Goal: Task Accomplishment & Management: Complete application form

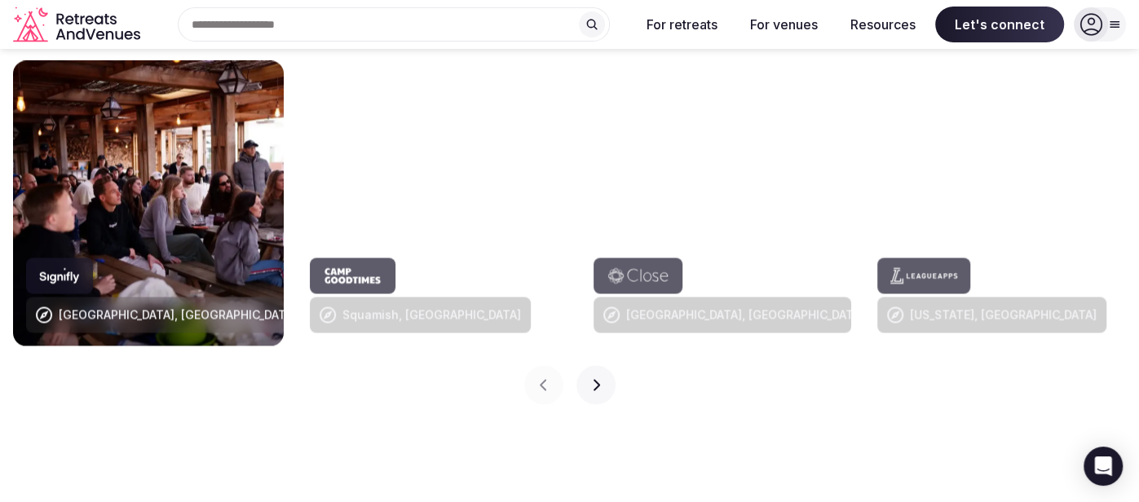
scroll to position [1434, 0]
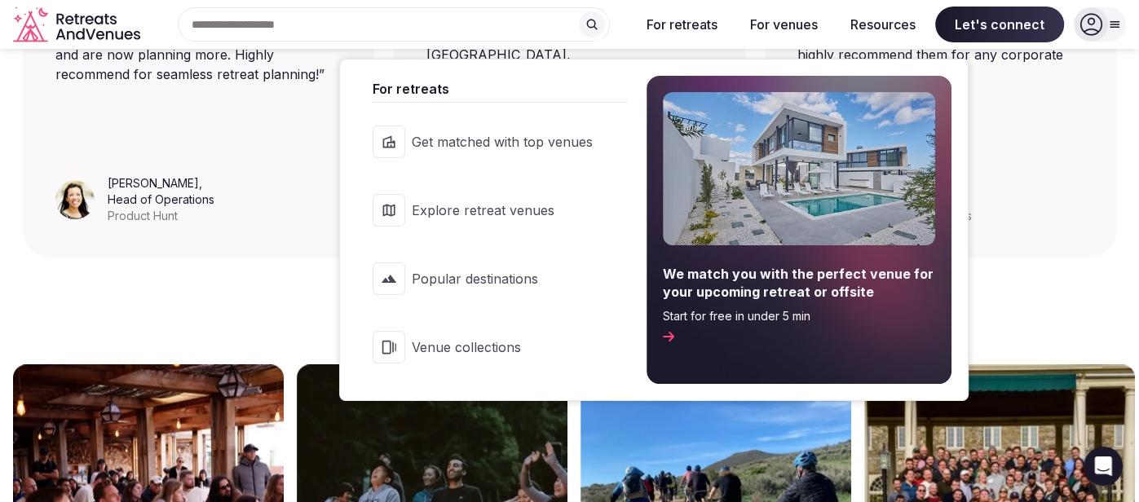
click at [665, 15] on button "For retreats" at bounding box center [682, 25] width 97 height 36
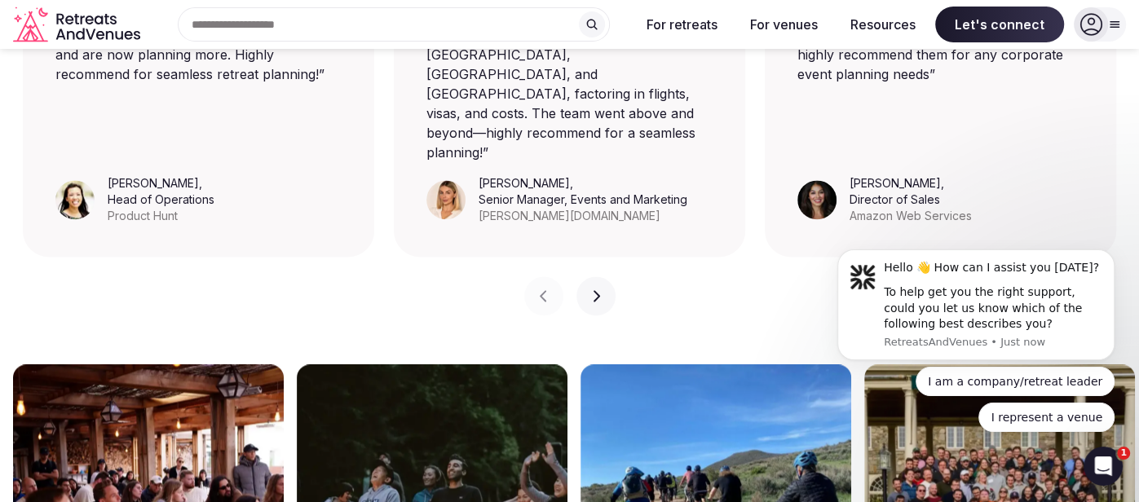
scroll to position [0, 0]
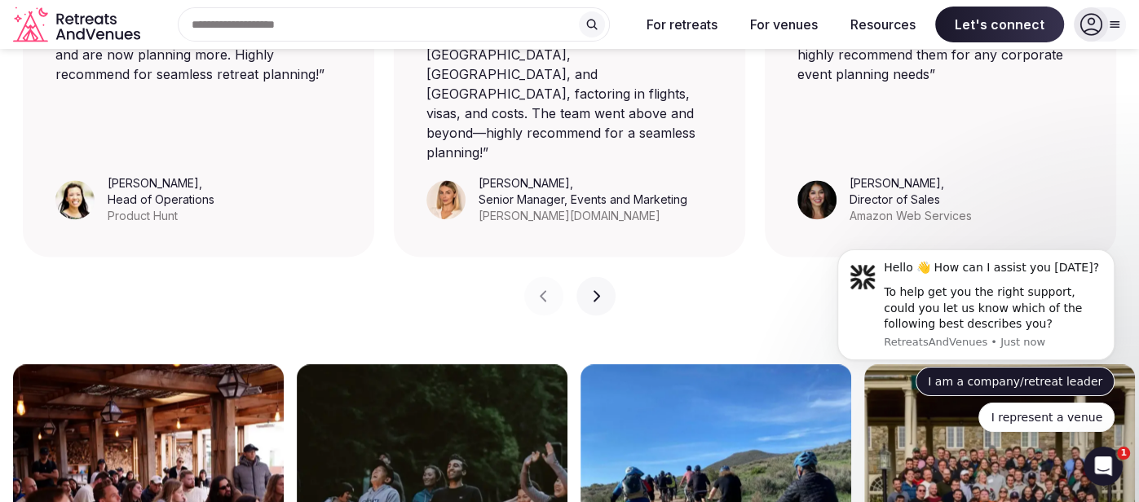
click at [1067, 379] on button "I am a company/retreat leader" at bounding box center [1015, 381] width 199 height 29
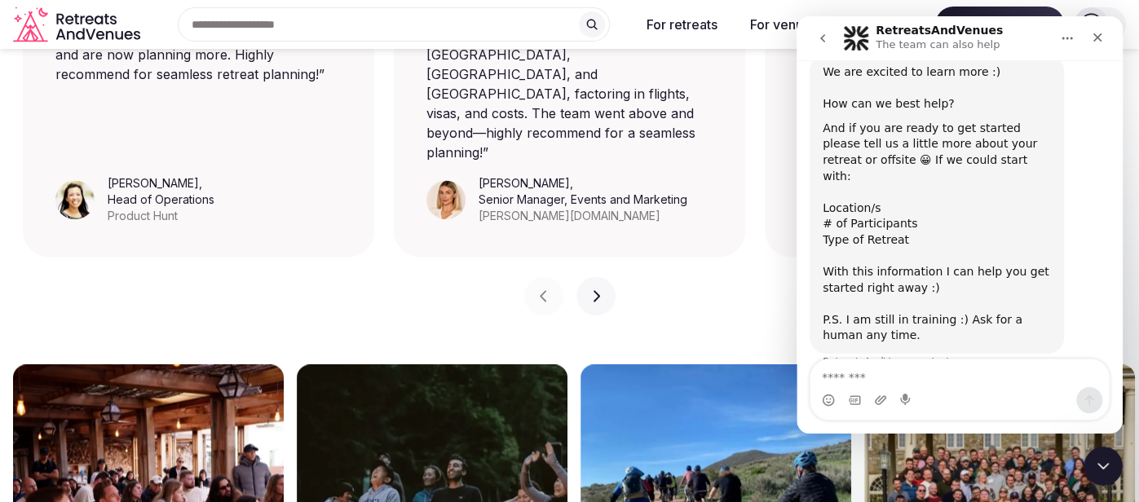
scroll to position [219, 0]
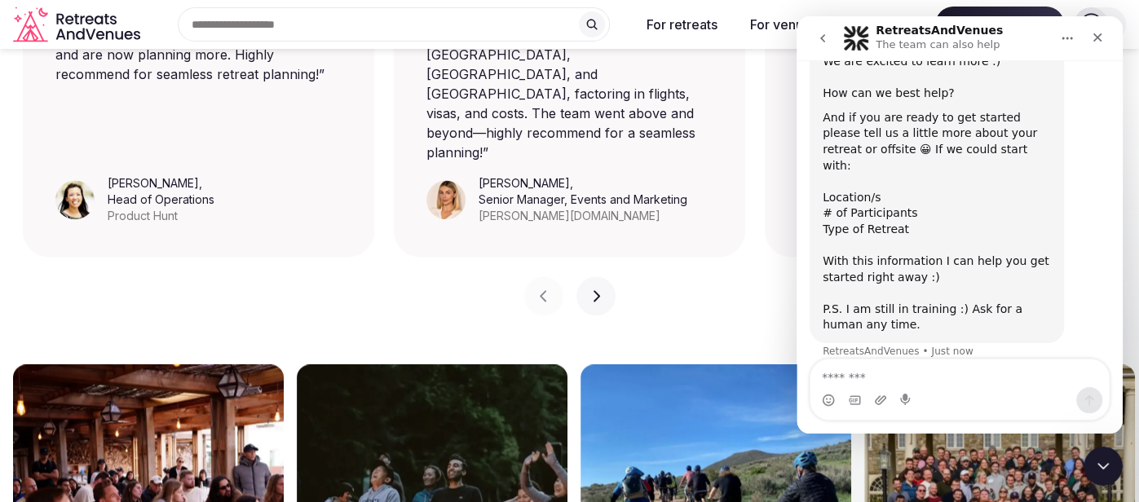
type textarea "*"
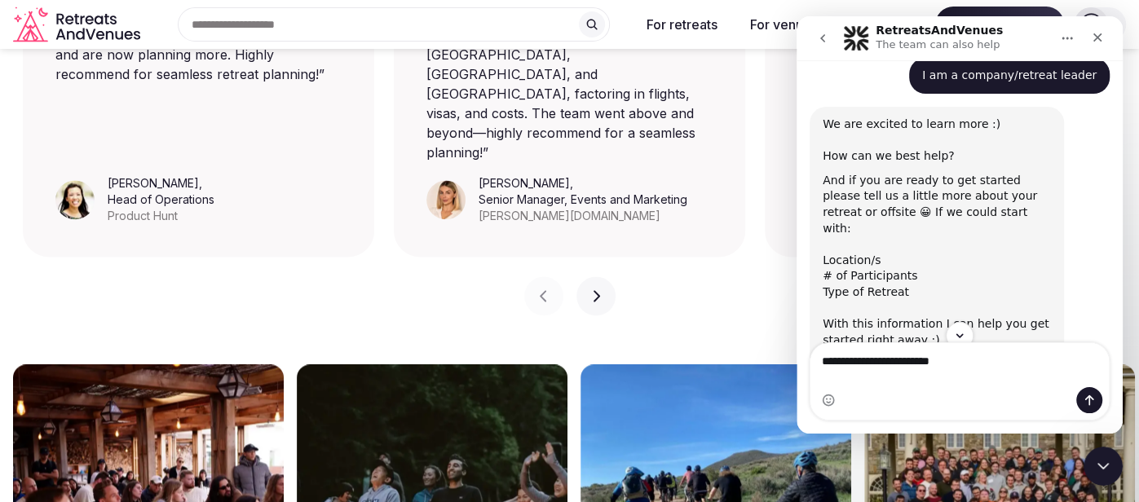
scroll to position [161, 0]
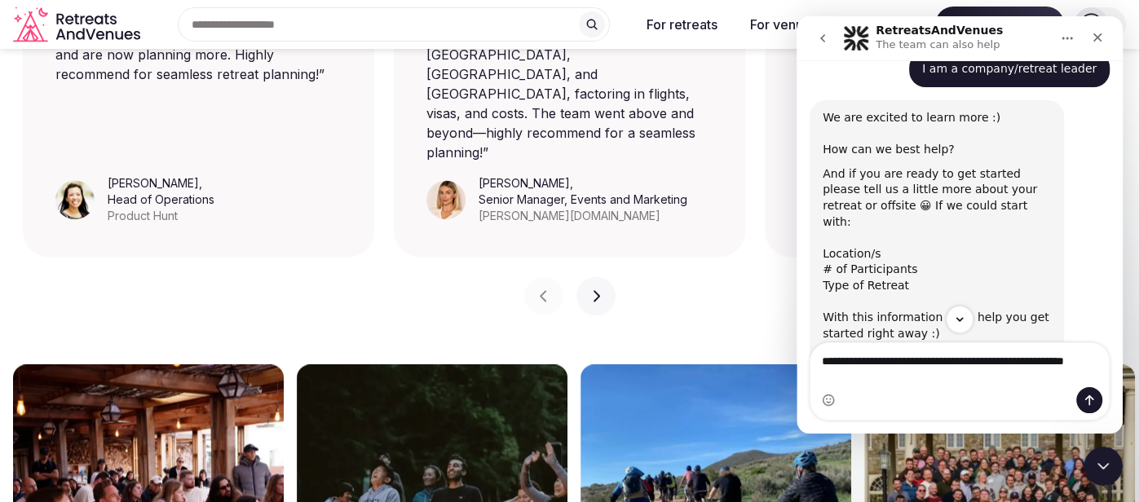
type textarea "**********"
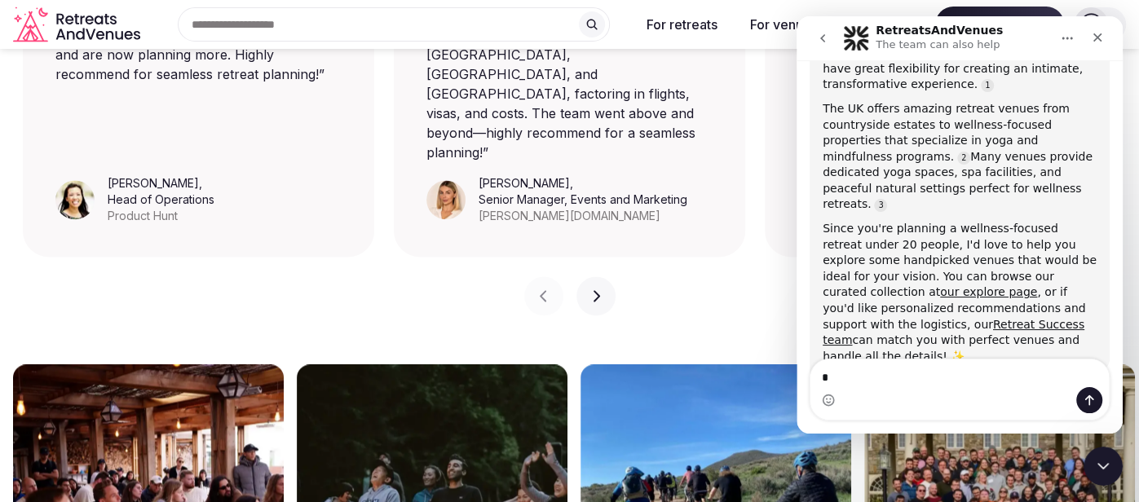
scroll to position [1000, 0]
type textarea "*"
click at [1037, 287] on link "our explore page" at bounding box center [988, 293] width 97 height 13
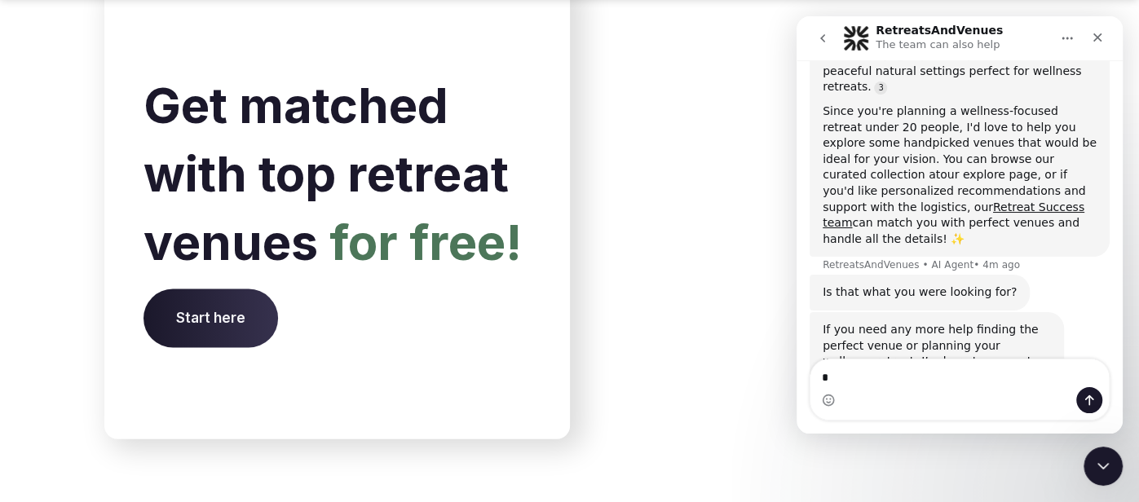
scroll to position [6347, 0]
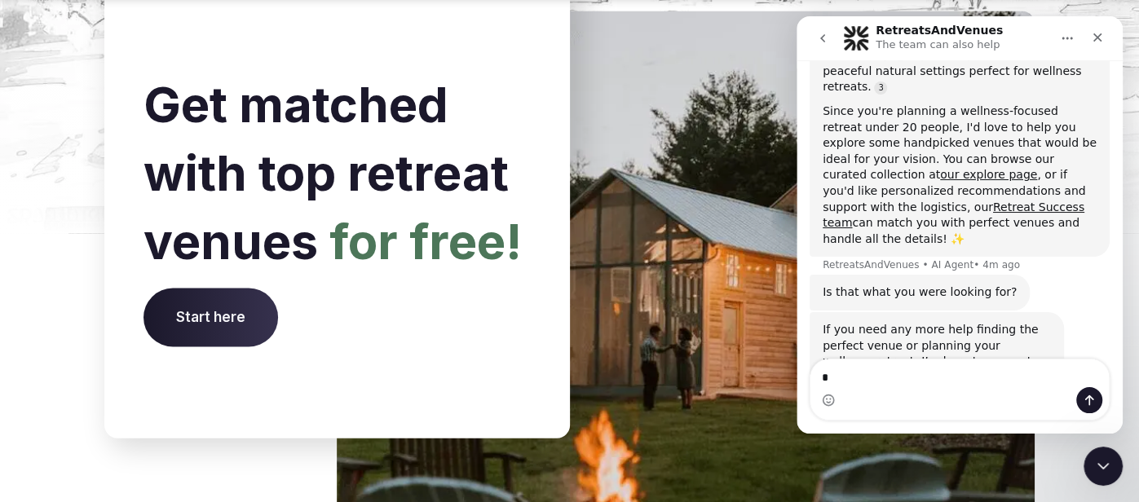
click at [232, 298] on div "Get matched with top retreat venues for free! Start here" at bounding box center [337, 209] width 466 height 460
click at [232, 289] on span "Start here" at bounding box center [211, 318] width 135 height 59
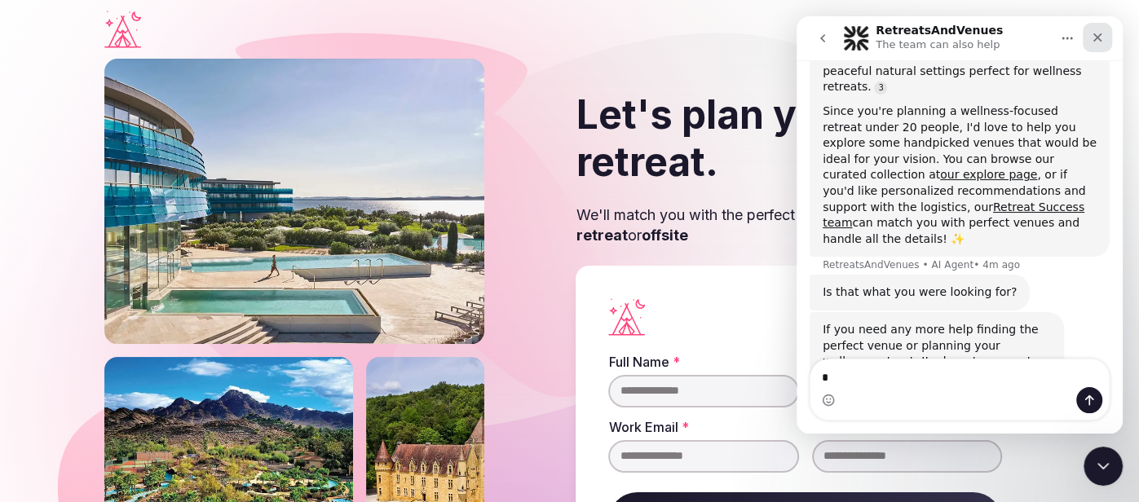
click at [1088, 26] on div "Close" at bounding box center [1097, 37] width 29 height 29
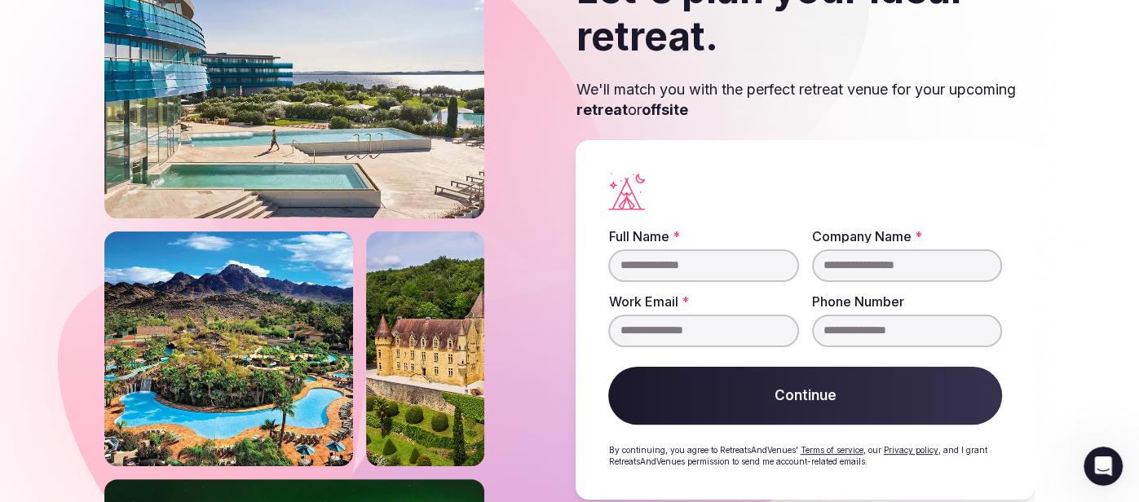
scroll to position [128, 0]
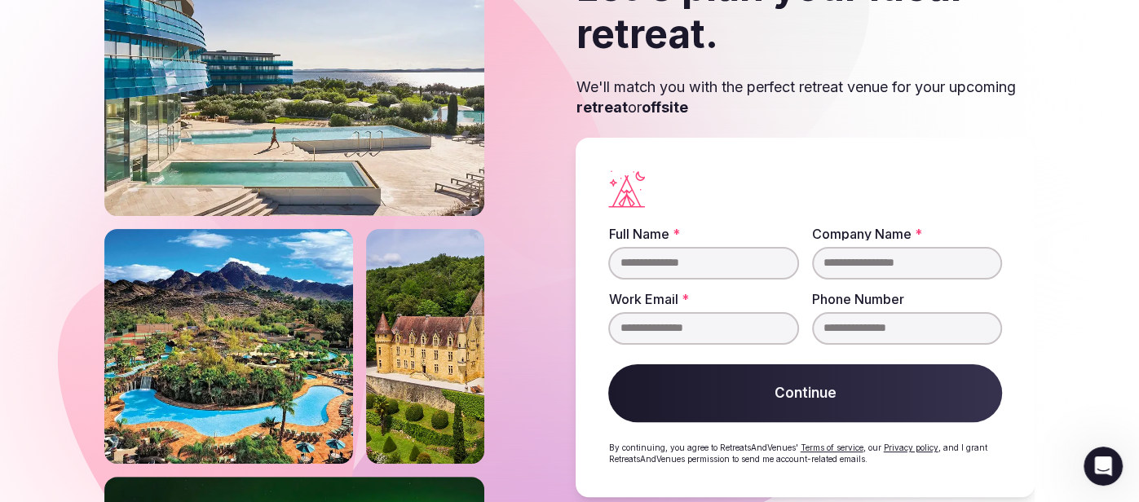
click at [718, 269] on input "Full Name *" at bounding box center [703, 263] width 190 height 33
type input "**********"
click at [936, 247] on input "Company Name *" at bounding box center [907, 263] width 190 height 33
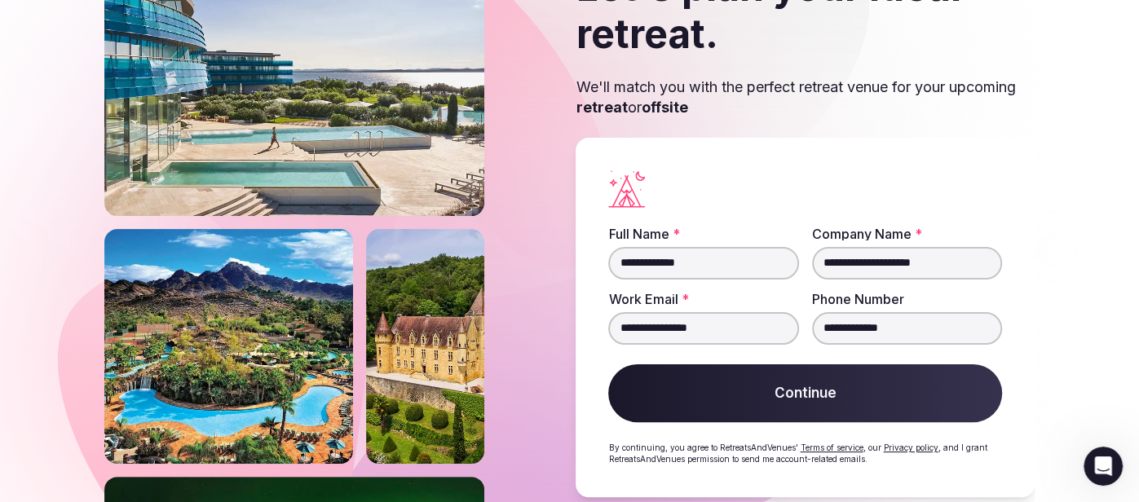
type input "**********"
click at [780, 337] on input "**********" at bounding box center [703, 328] width 190 height 33
click at [766, 329] on input "**********" at bounding box center [703, 328] width 190 height 33
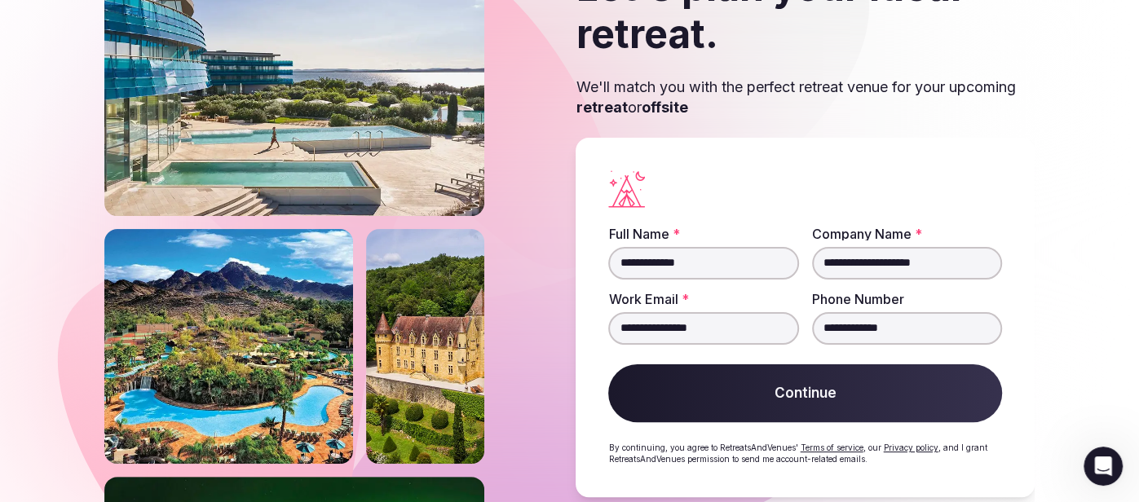
click at [766, 329] on input "**********" at bounding box center [703, 328] width 190 height 33
type input "*"
type input "**********"
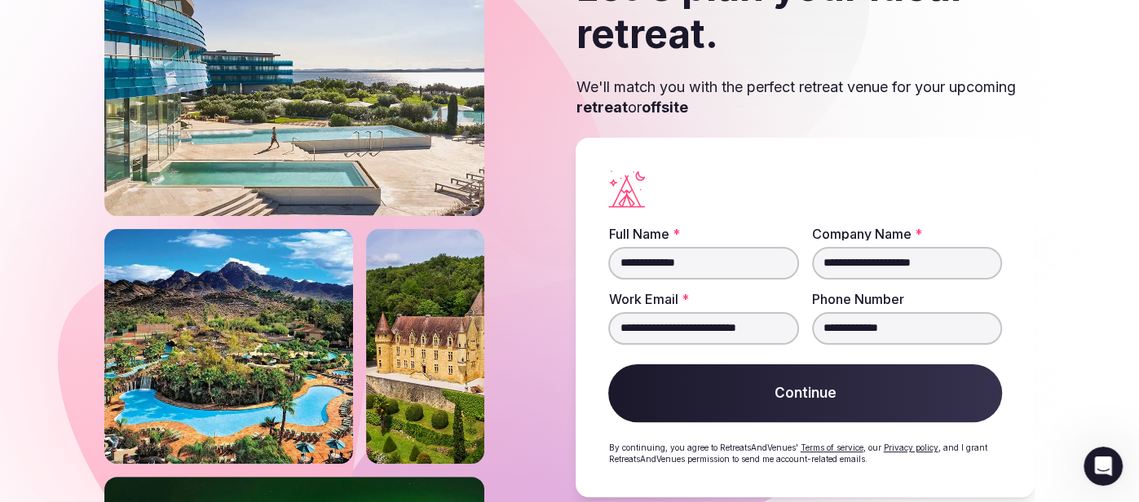
click at [833, 398] on button "Continue" at bounding box center [805, 393] width 394 height 59
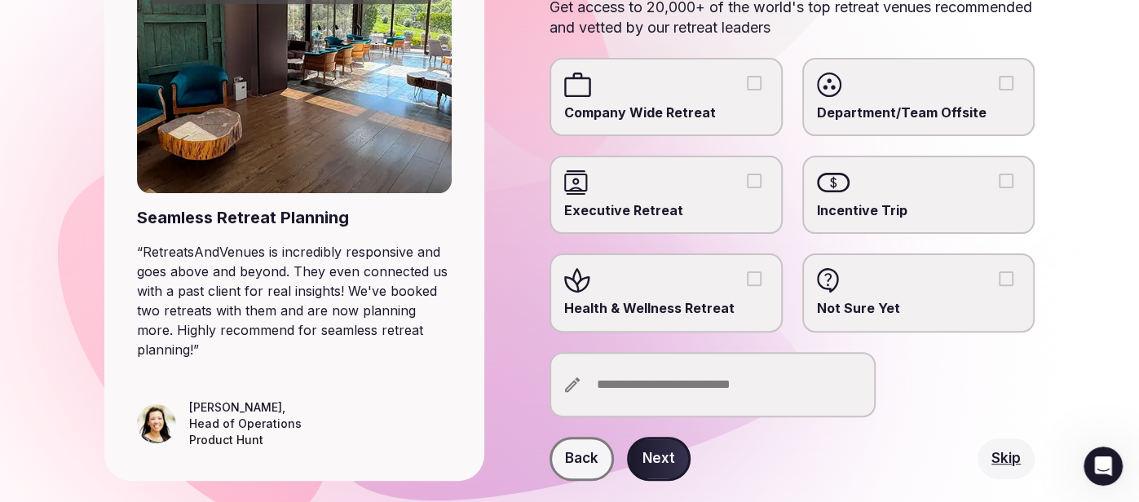
scroll to position [244, 0]
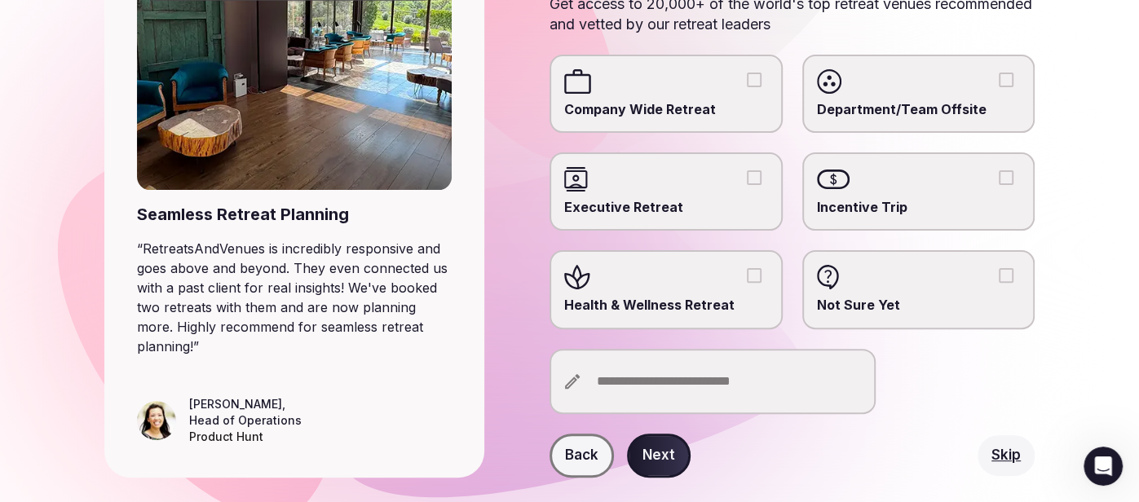
click at [732, 311] on span "Health & Wellness Retreat" at bounding box center [665, 305] width 203 height 18
click at [747, 283] on button "Health & Wellness Retreat" at bounding box center [754, 275] width 15 height 15
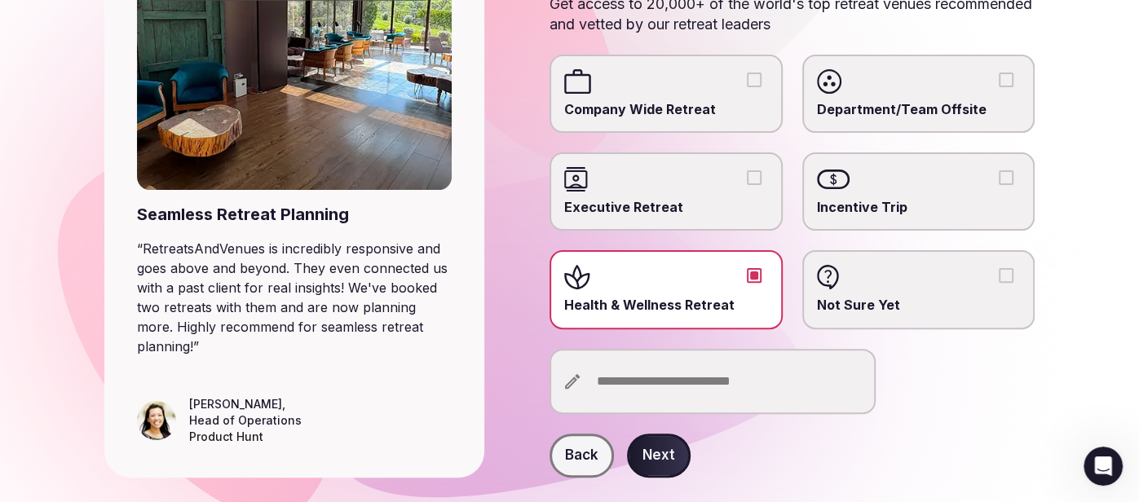
click at [700, 388] on input "text" at bounding box center [713, 381] width 326 height 65
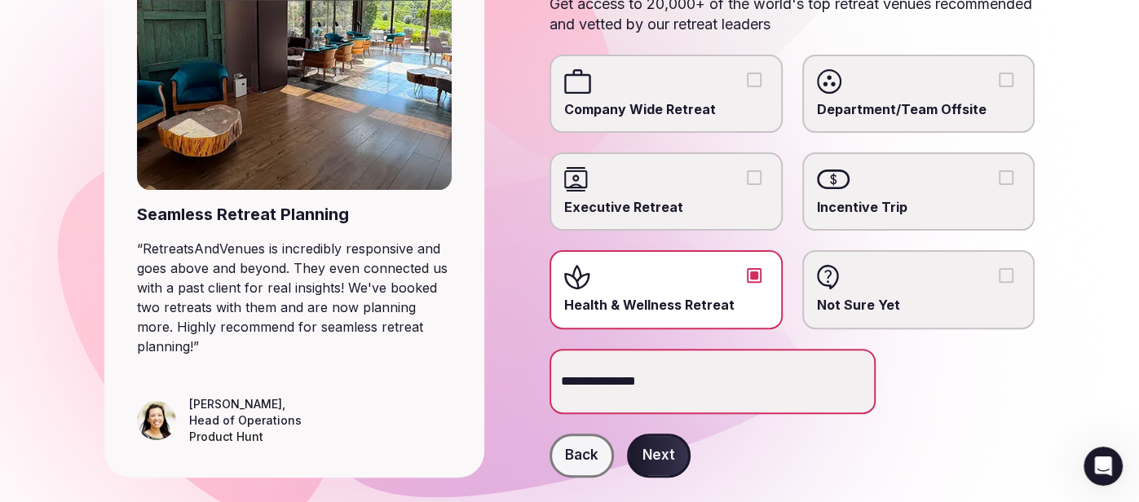
type input "**********"
click at [655, 459] on button "Next" at bounding box center [659, 456] width 64 height 44
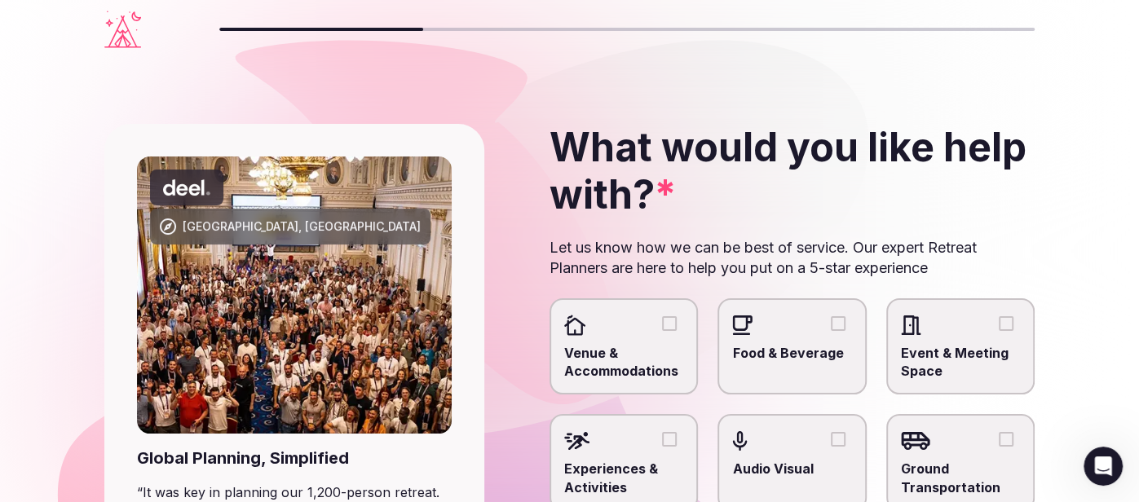
click at [660, 322] on div at bounding box center [623, 325] width 119 height 24
click at [662, 322] on button "Venue & Accommodations" at bounding box center [669, 323] width 15 height 15
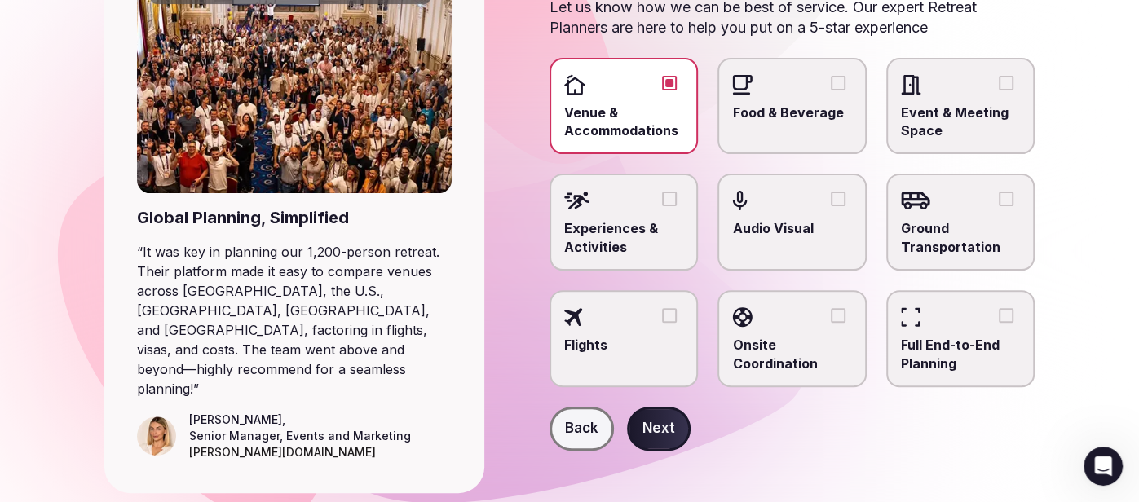
scroll to position [257, 0]
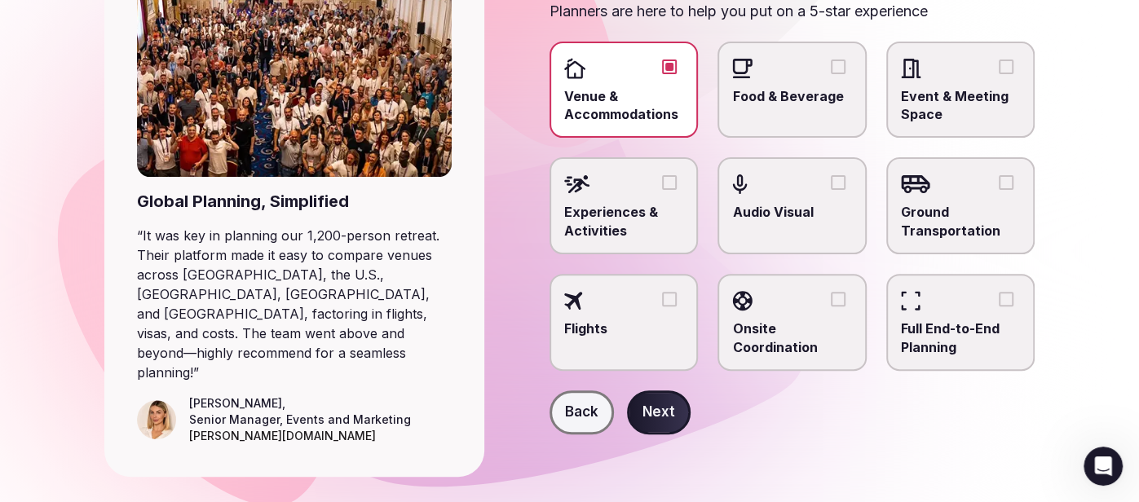
click at [661, 401] on button "Next" at bounding box center [659, 413] width 64 height 44
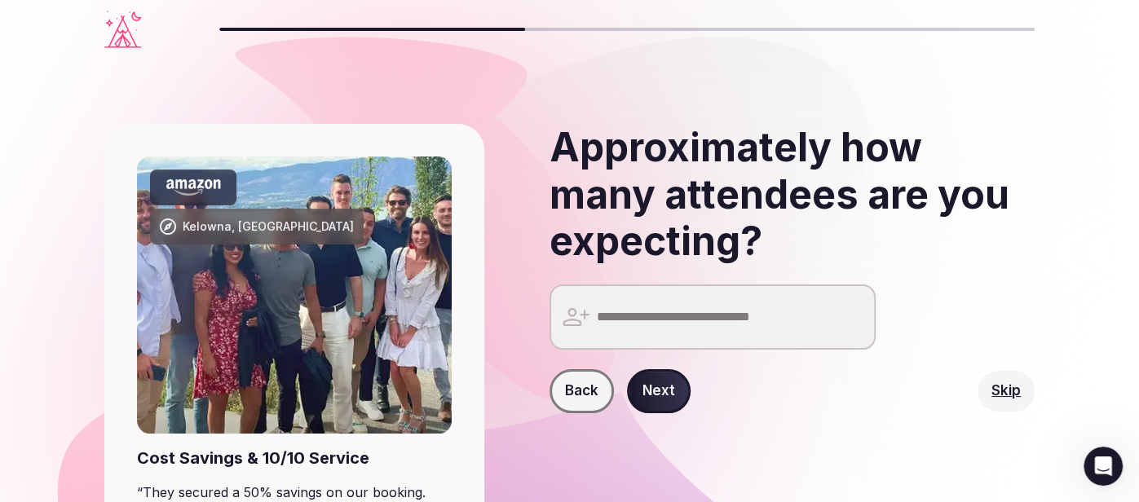
click at [761, 327] on input "number" at bounding box center [713, 317] width 326 height 65
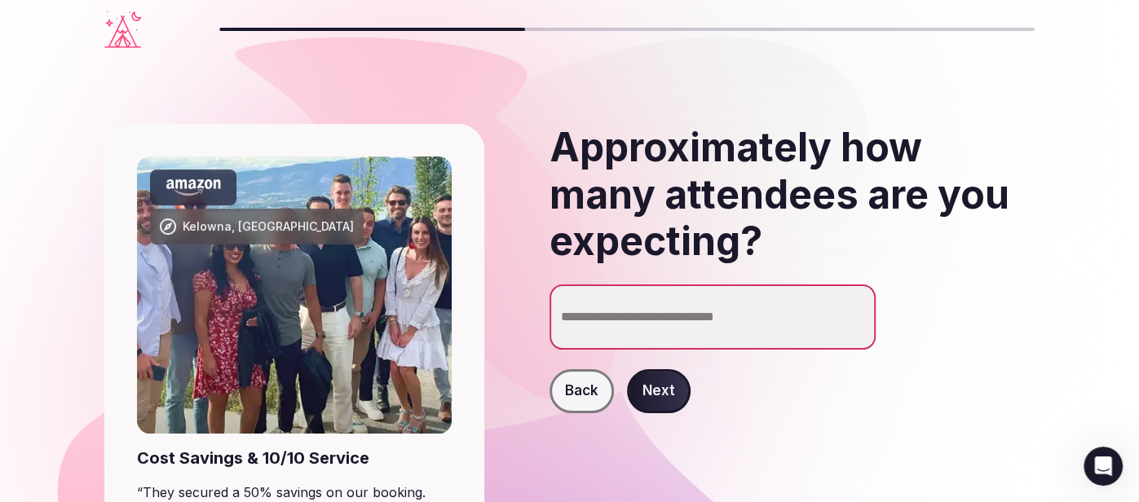
type input "**"
click at [669, 381] on button "Next" at bounding box center [659, 391] width 64 height 44
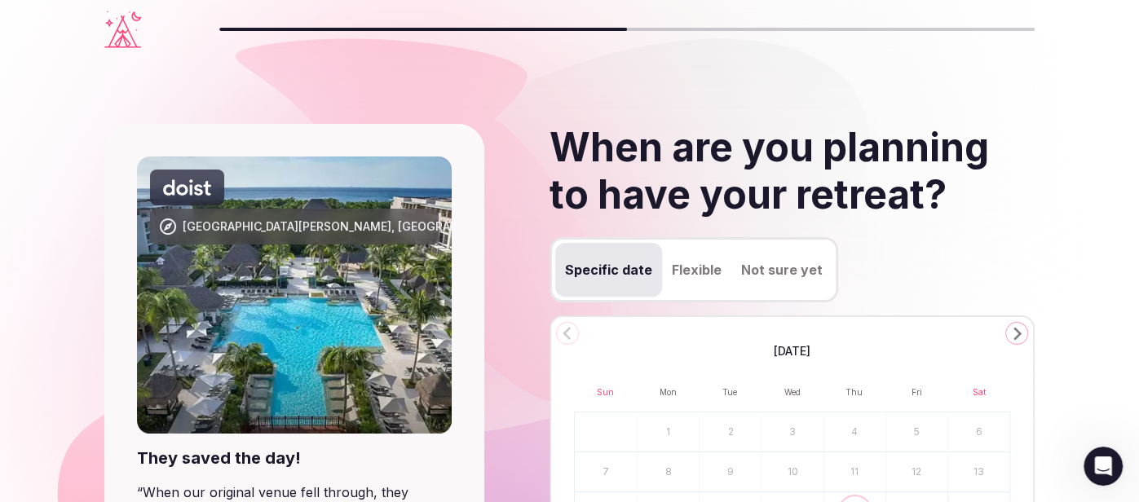
click at [1027, 333] on button "Go to the Next Month" at bounding box center [1016, 333] width 23 height 23
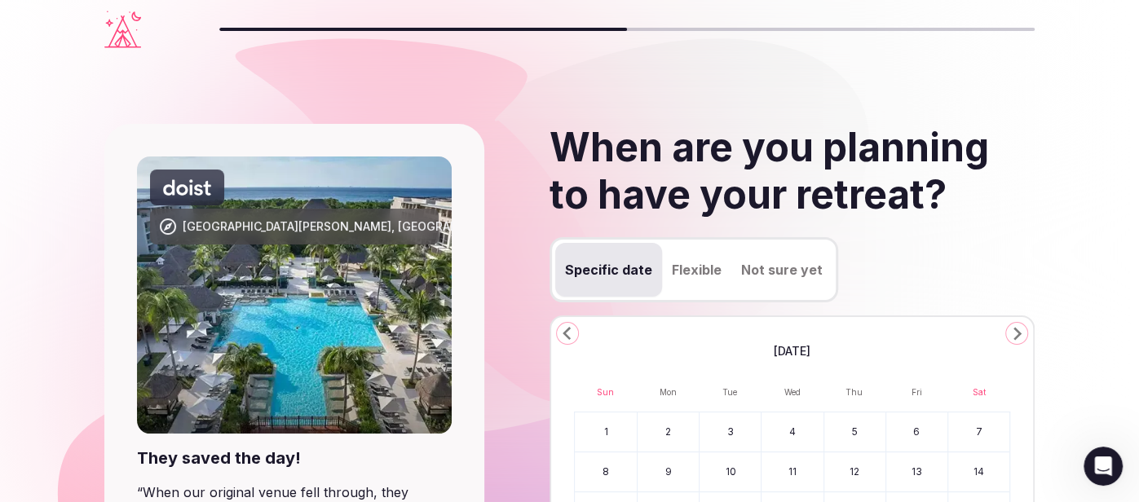
click at [1027, 333] on button "Go to the Next Month" at bounding box center [1016, 333] width 23 height 23
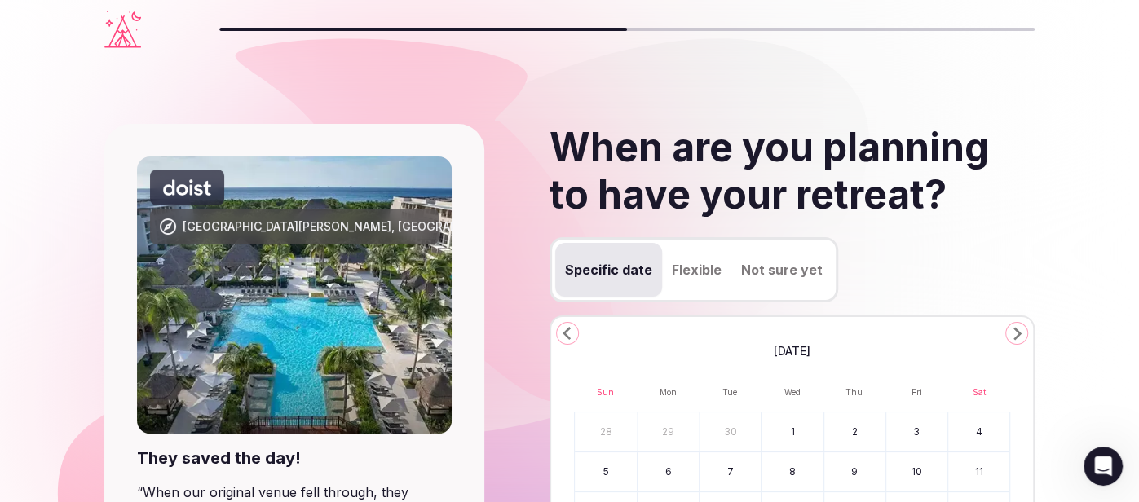
click at [1027, 333] on button "Go to the Next Month" at bounding box center [1016, 333] width 23 height 23
click at [1027, 332] on button "Go to the Next Month" at bounding box center [1016, 333] width 23 height 23
click at [1026, 340] on div "October 2026 Sun Mon Tue Wed Thu Fri Sat 27 28 29 30 1 2 3 4 5 6 7 8 9 10 11 12…" at bounding box center [792, 476] width 485 height 321
click at [1020, 334] on icon "Go to the Next Month" at bounding box center [1017, 334] width 20 height 20
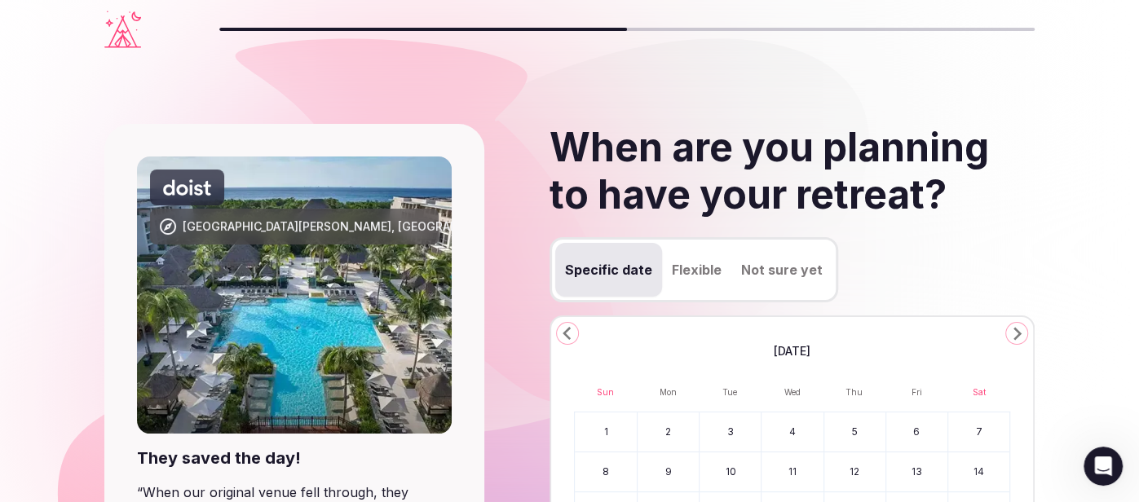
scroll to position [267, 0]
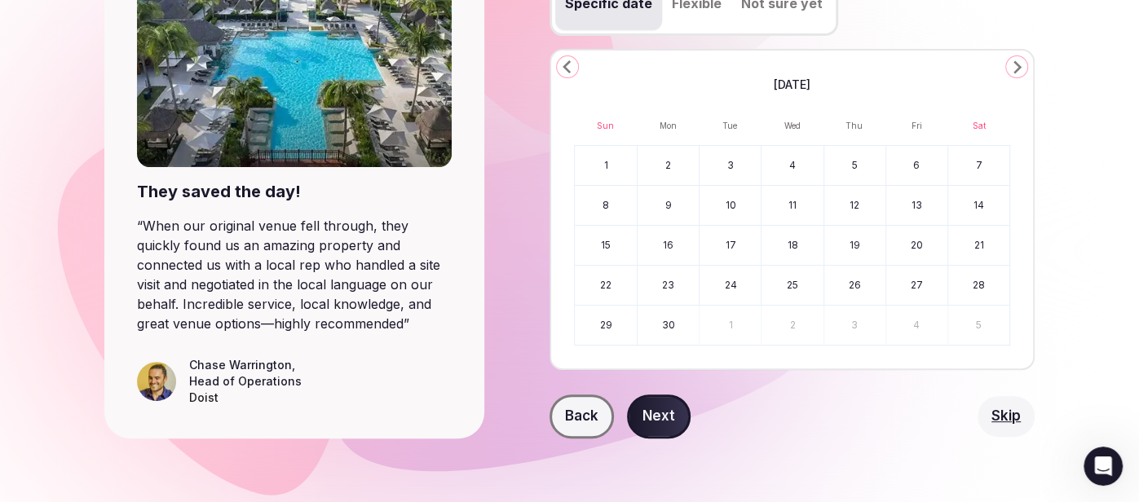
click at [860, 279] on button "26" at bounding box center [854, 285] width 61 height 39
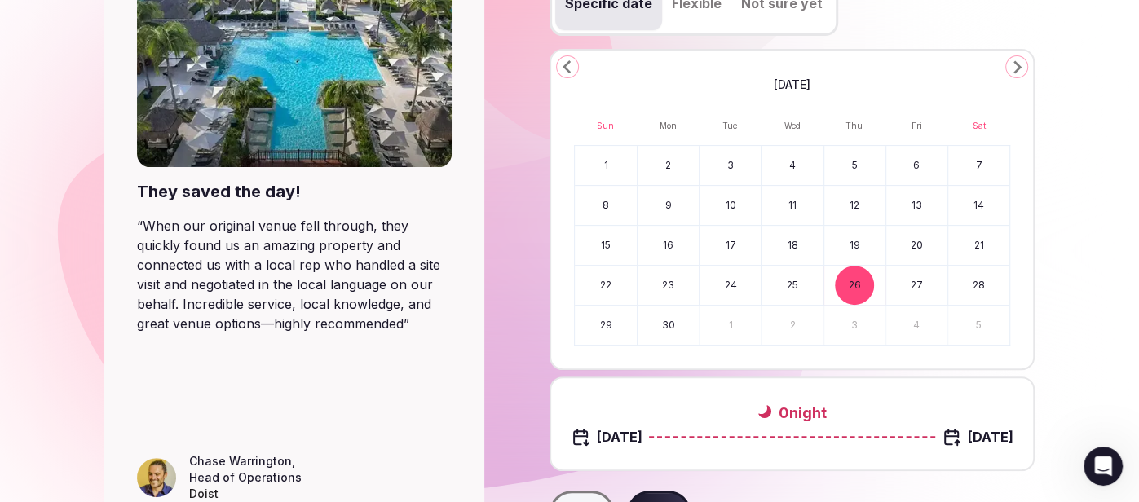
click at [660, 326] on button "30" at bounding box center [668, 325] width 61 height 39
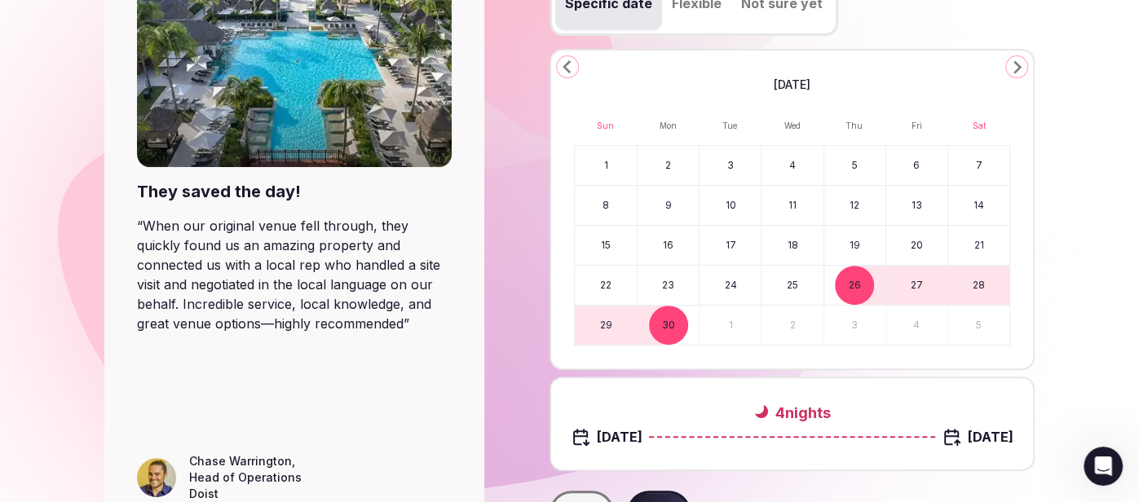
click at [868, 322] on button "3" at bounding box center [854, 325] width 61 height 39
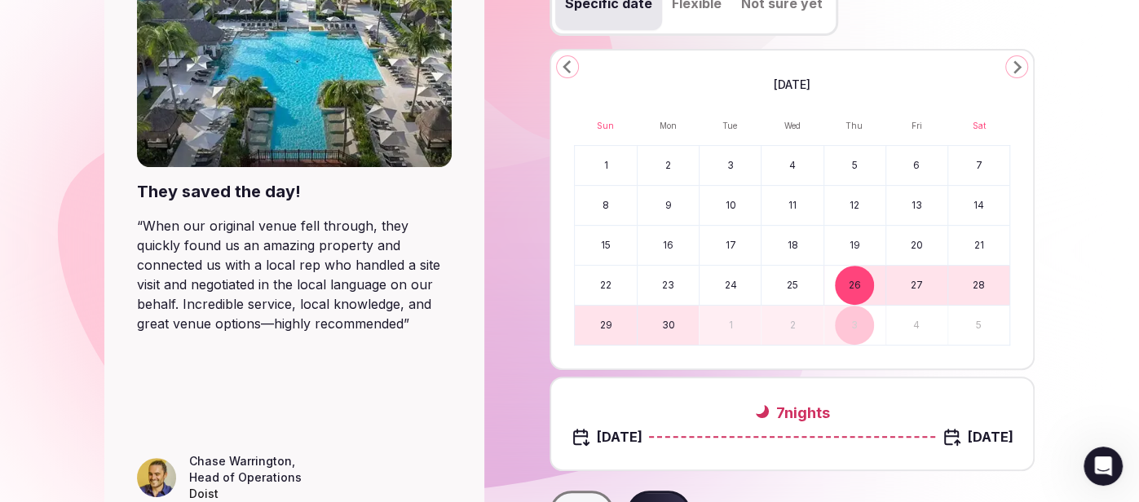
click at [854, 290] on button "26" at bounding box center [854, 285] width 61 height 39
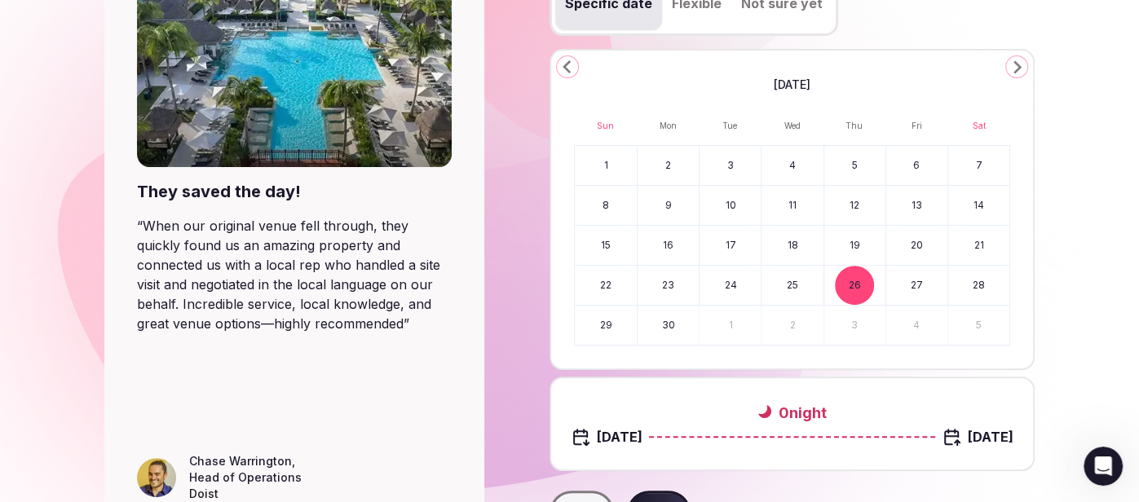
click at [676, 329] on button "30" at bounding box center [668, 325] width 61 height 39
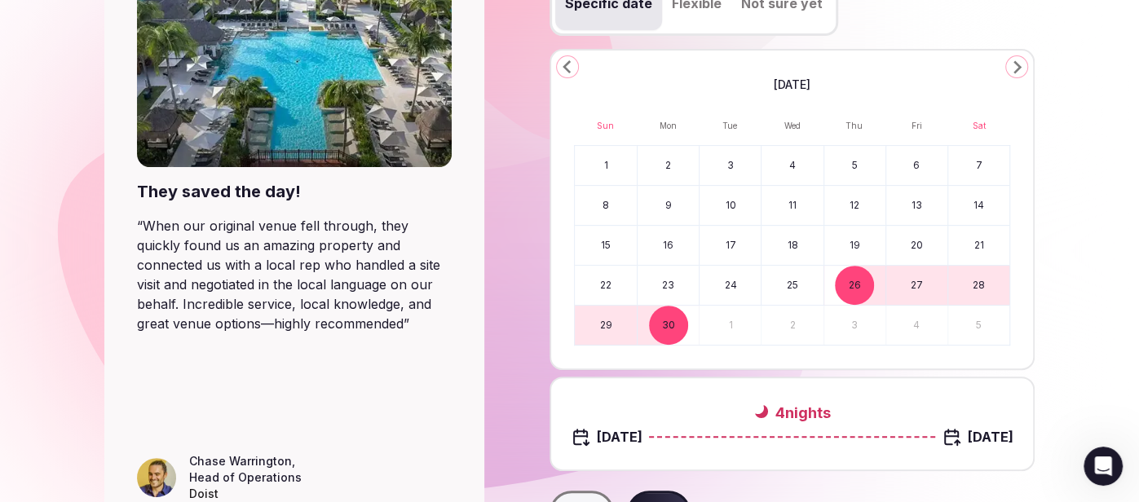
click at [676, 329] on button "30" at bounding box center [668, 325] width 61 height 39
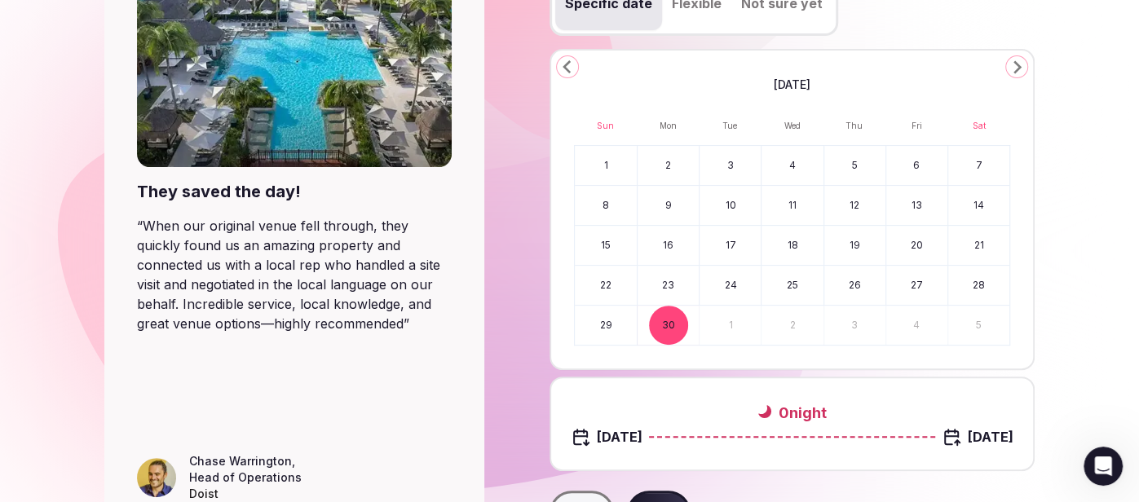
click at [930, 329] on button "4" at bounding box center [916, 325] width 61 height 39
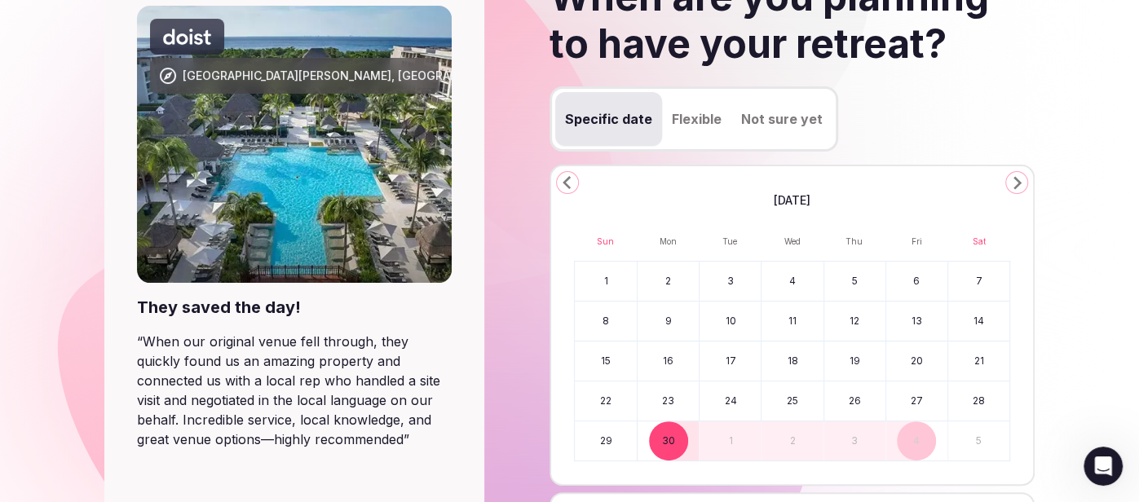
scroll to position [153, 0]
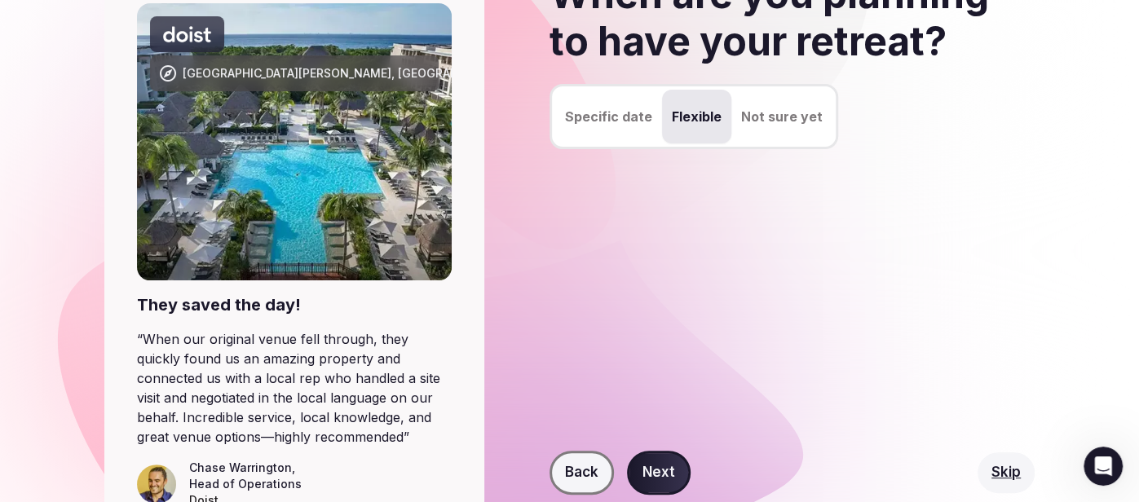
click at [690, 122] on button "Flexible" at bounding box center [696, 117] width 69 height 54
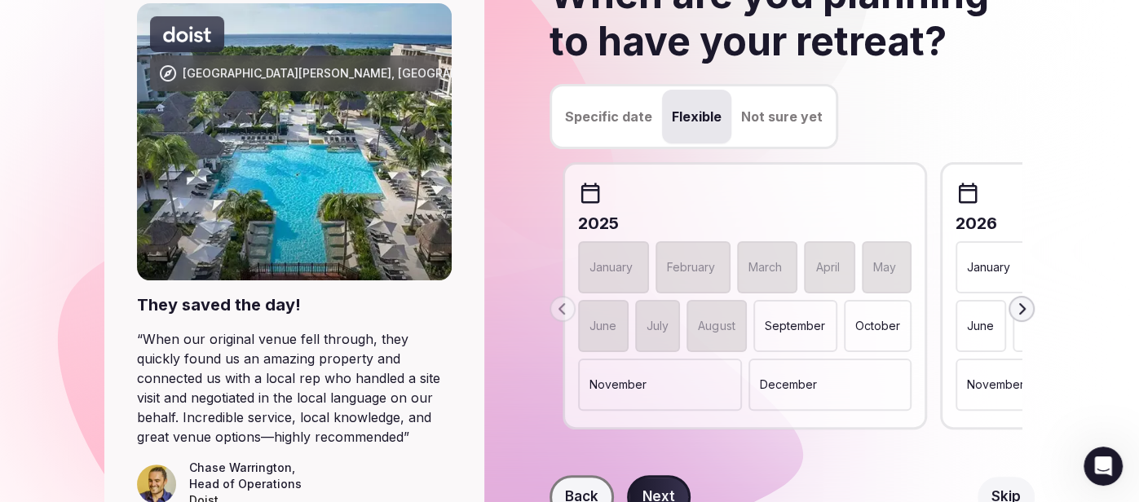
click at [1025, 306] on icon "button" at bounding box center [1021, 309] width 13 height 13
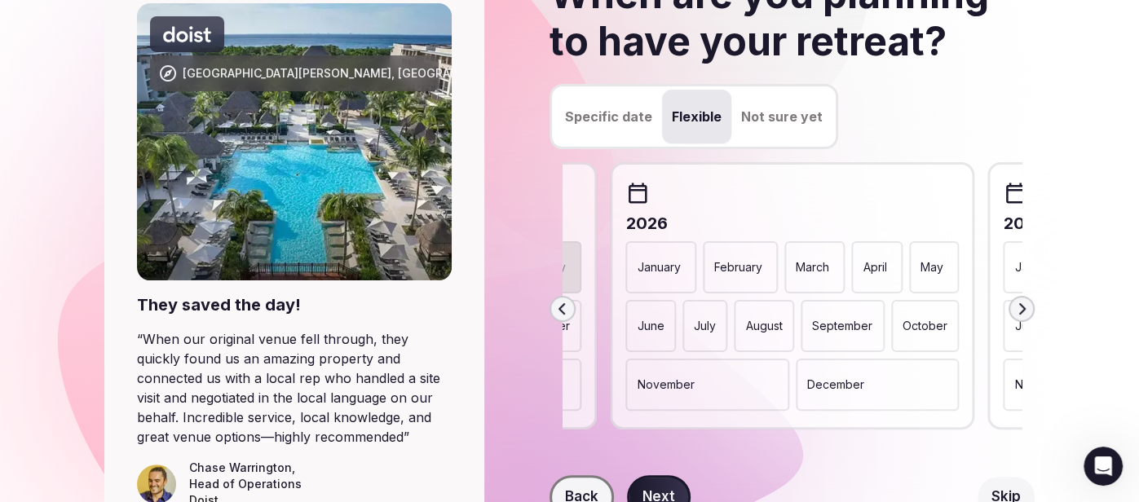
click at [778, 415] on div "2026 January February March April May June July August September October Novemb…" at bounding box center [792, 295] width 364 height 267
click at [749, 395] on div "November" at bounding box center [707, 385] width 164 height 52
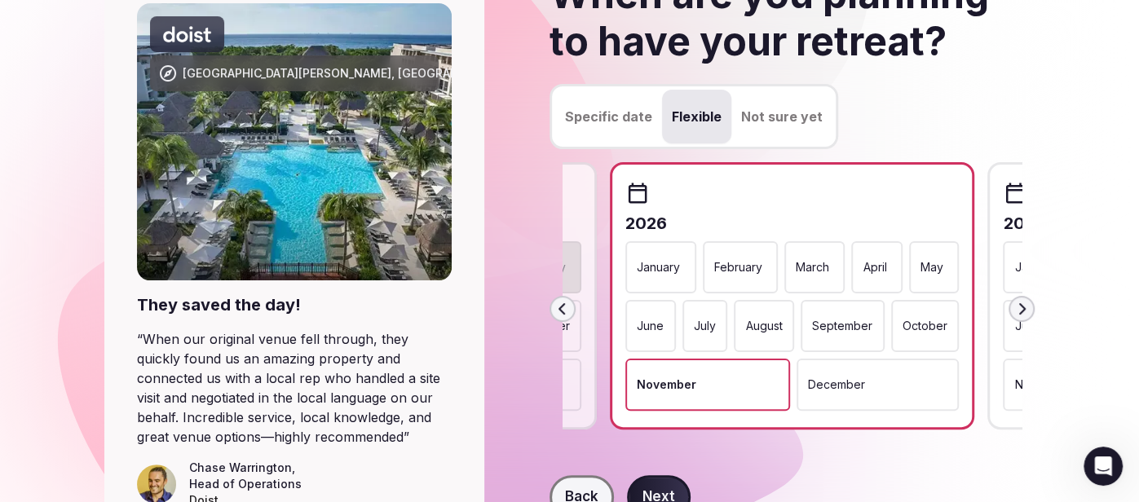
click at [674, 481] on button "Next" at bounding box center [659, 497] width 64 height 44
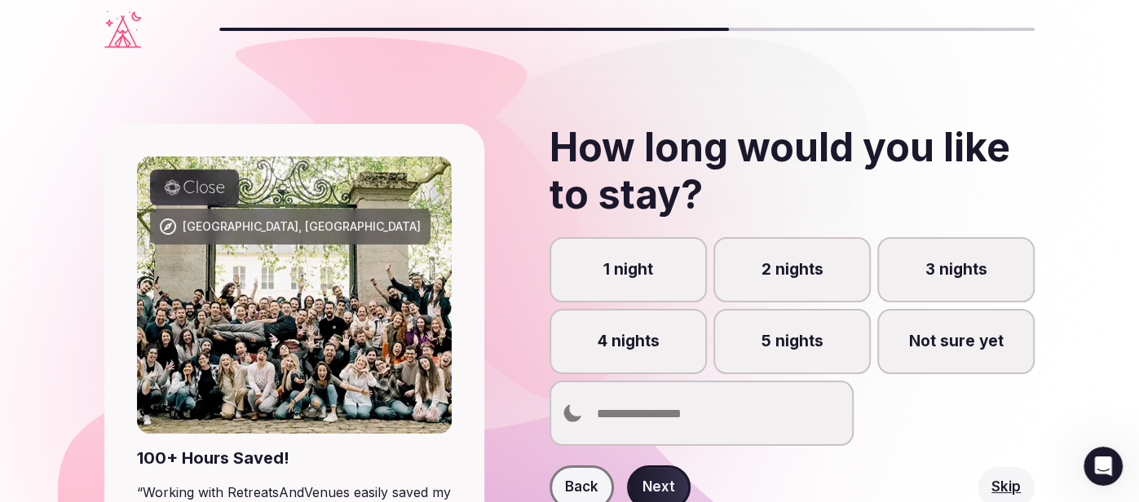
click at [611, 346] on label "4 nights" at bounding box center [628, 341] width 157 height 65
click at [628, 346] on button "4 nights" at bounding box center [636, 350] width 16 height 16
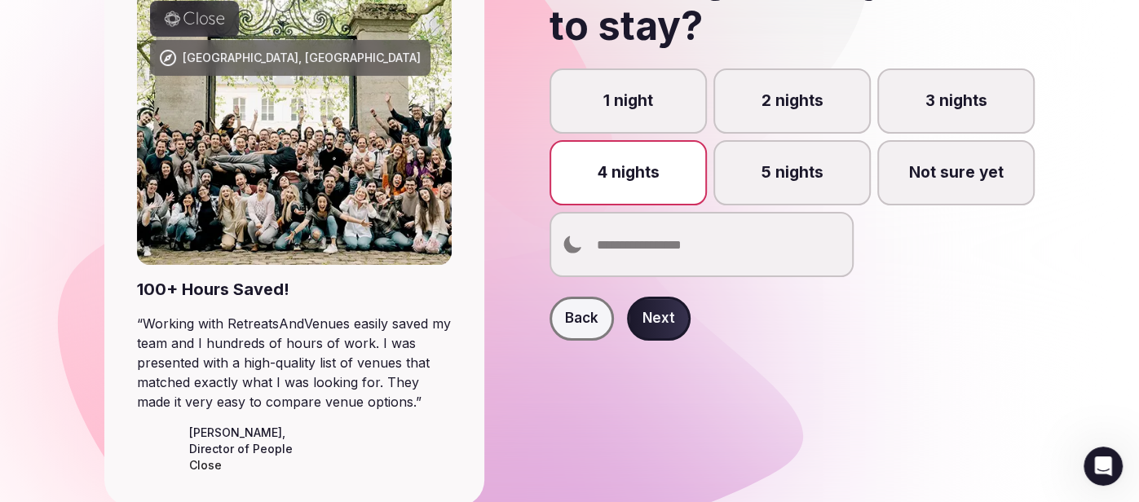
scroll to position [191, 0]
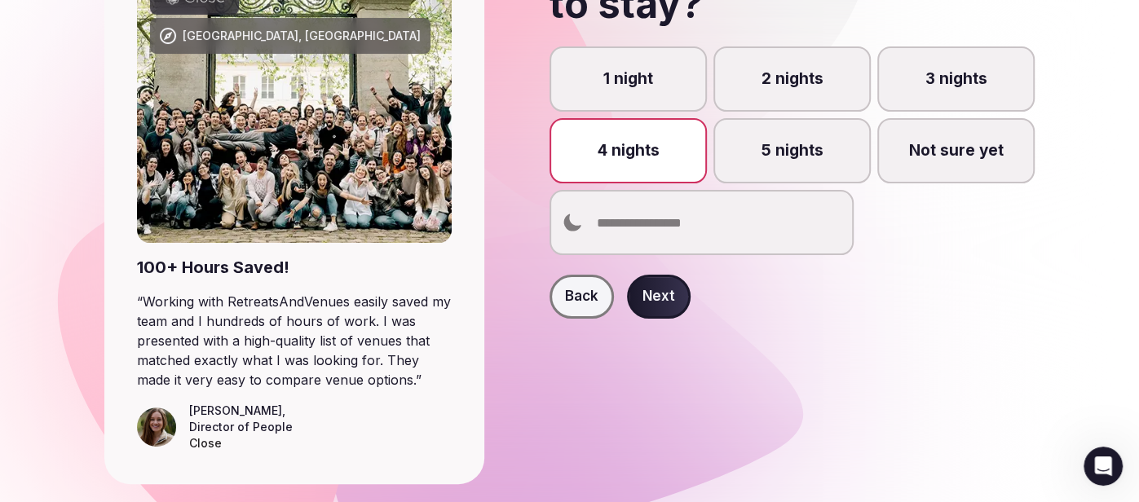
click at [671, 298] on button "Next" at bounding box center [659, 297] width 64 height 44
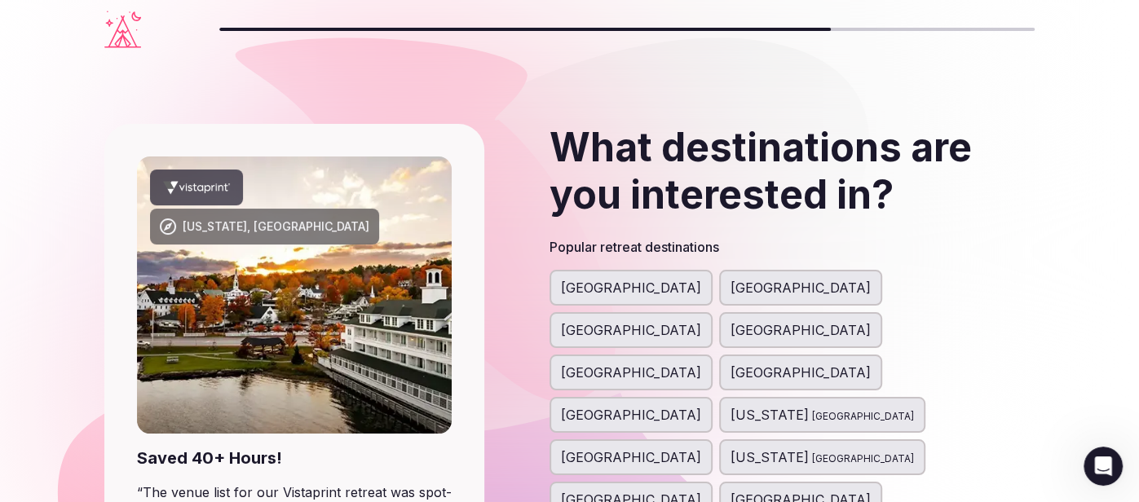
click at [713, 440] on div "[GEOGRAPHIC_DATA]" at bounding box center [631, 458] width 163 height 36
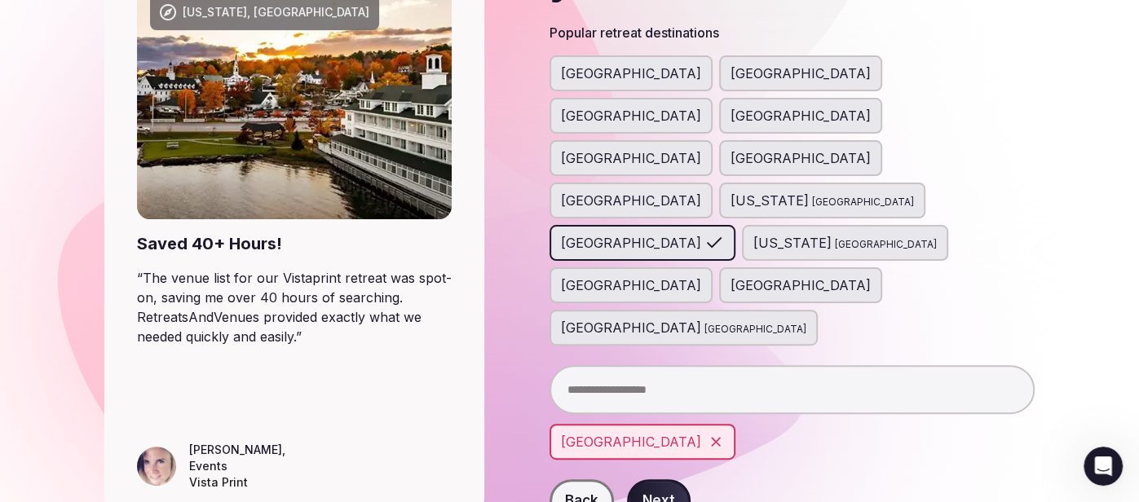
scroll to position [218, 0]
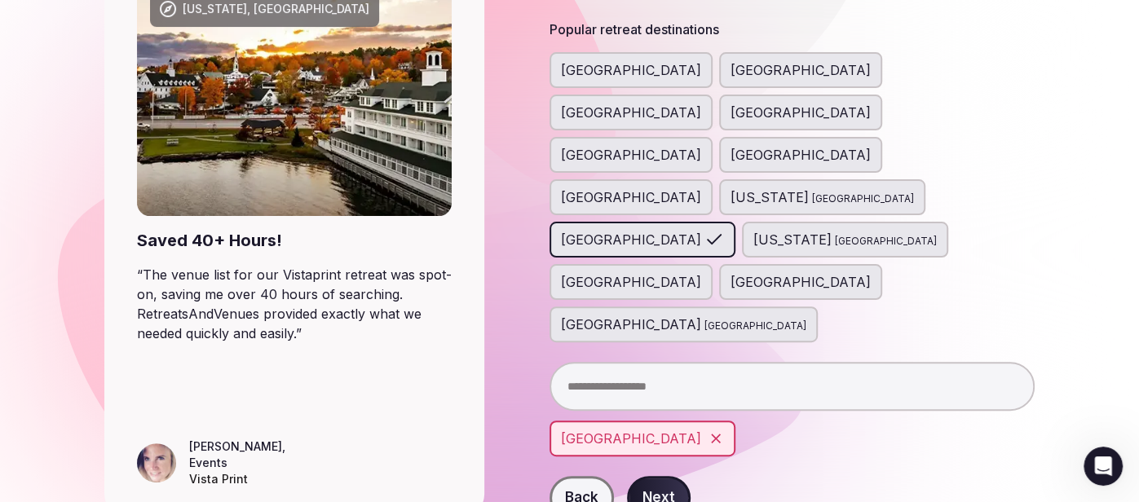
click at [674, 476] on button "Next" at bounding box center [659, 498] width 64 height 44
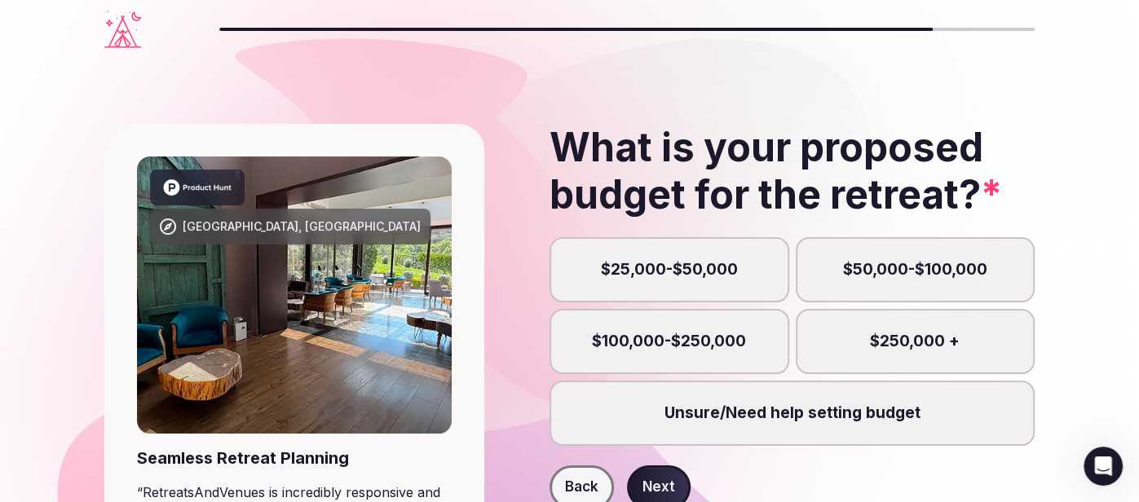
click at [714, 277] on label "$25,000-$50,000" at bounding box center [669, 269] width 239 height 65
click at [685, 277] on button "$25,000-$50,000" at bounding box center [677, 279] width 16 height 16
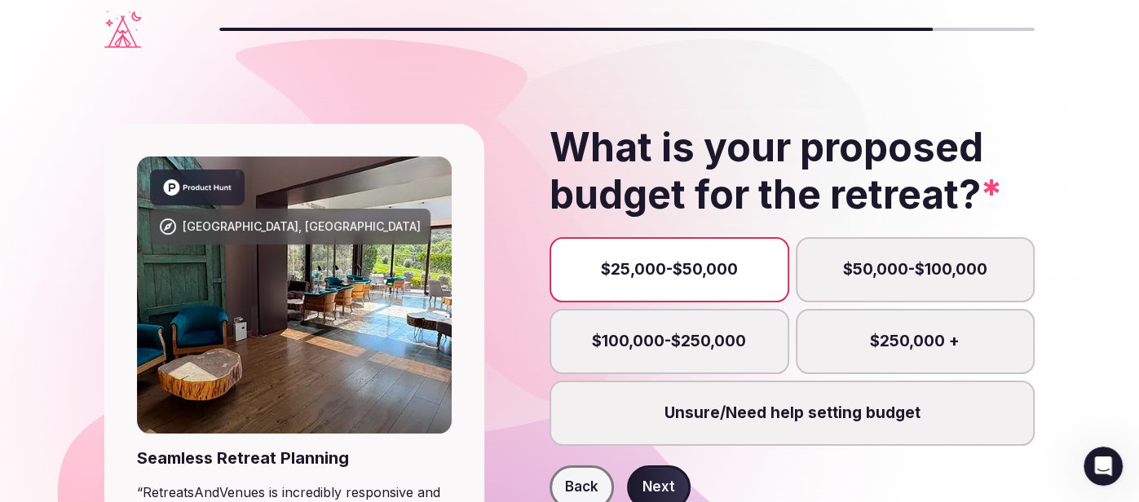
click at [687, 483] on div "Back Next" at bounding box center [792, 488] width 485 height 44
click at [652, 488] on button "Next" at bounding box center [659, 488] width 64 height 44
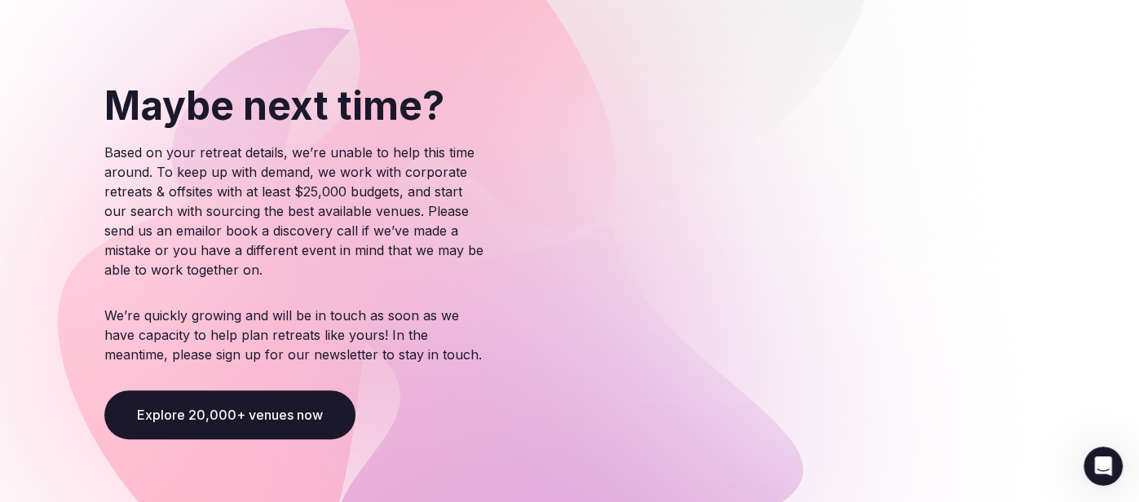
scroll to position [190, 0]
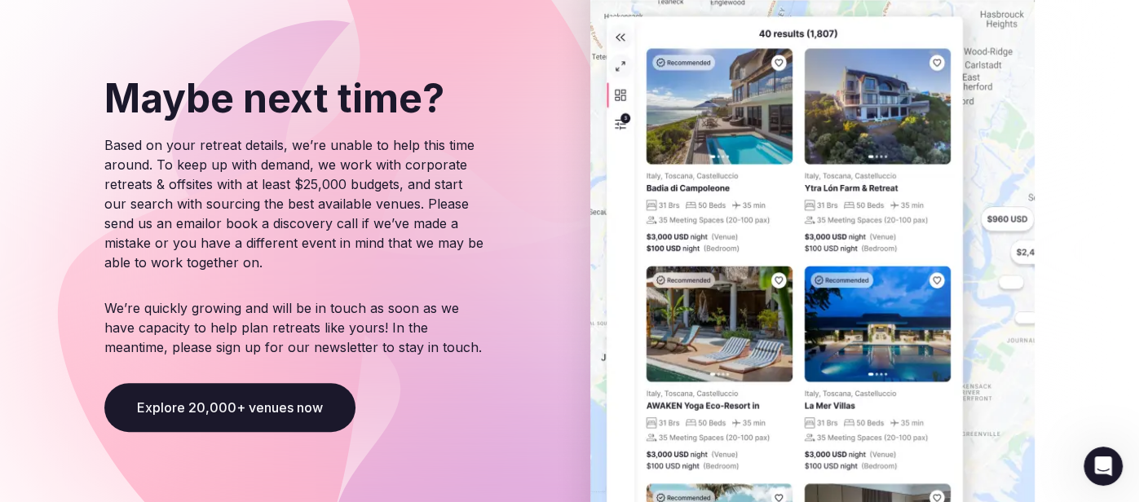
click at [256, 428] on button "Explore 20,000+ venues now" at bounding box center [229, 407] width 251 height 49
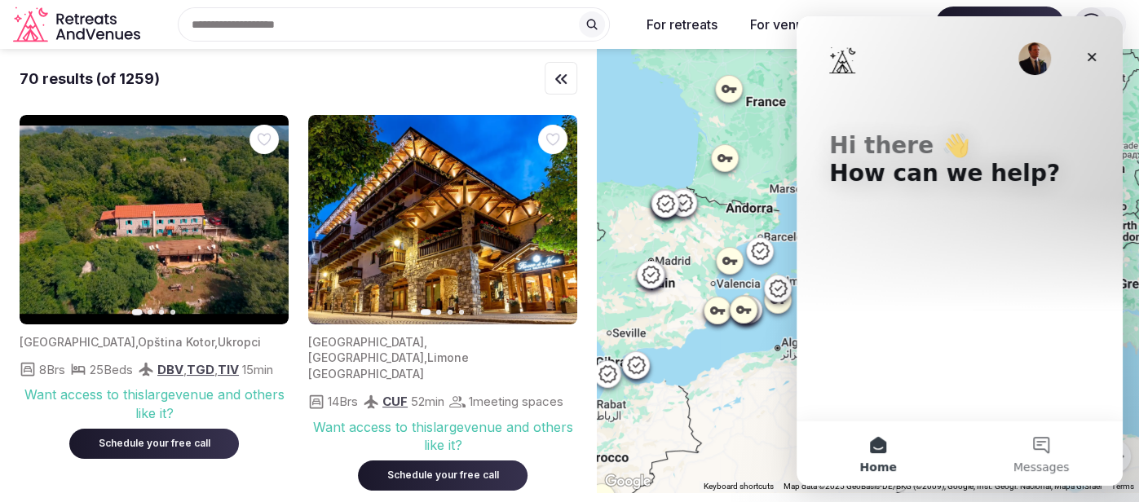
click at [370, 43] on div "Search Popular Destinations [GEOGRAPHIC_DATA], [GEOGRAPHIC_DATA] [GEOGRAPHIC_DA…" at bounding box center [569, 25] width 1113 height 50
click at [1097, 61] on icon "Close" at bounding box center [1091, 57] width 13 height 13
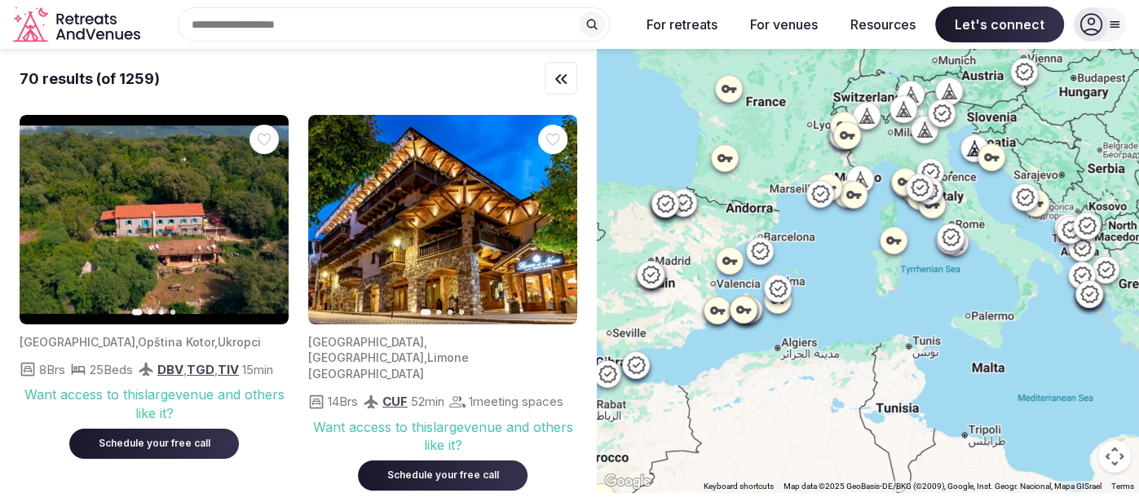
click at [487, 25] on input "text" at bounding box center [394, 24] width 432 height 34
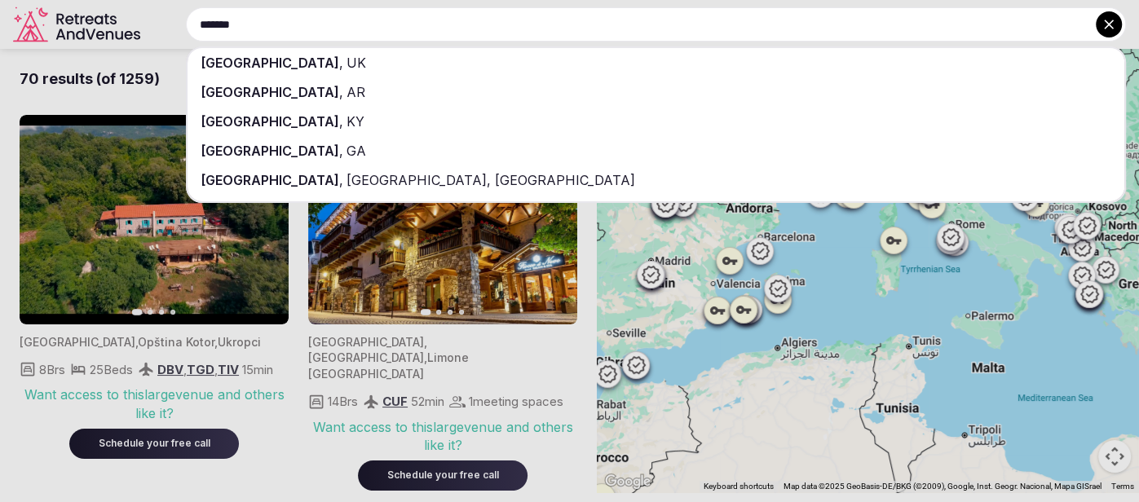
type input "*******"
click at [316, 52] on div "[GEOGRAPHIC_DATA] , [GEOGRAPHIC_DATA]" at bounding box center [656, 62] width 937 height 29
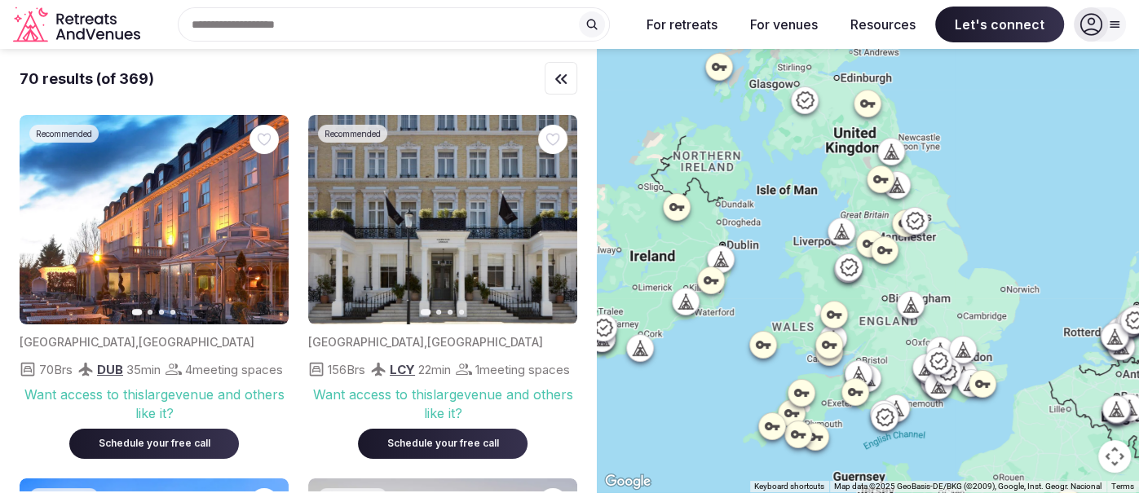
click at [962, 353] on icon at bounding box center [964, 354] width 4 height 6
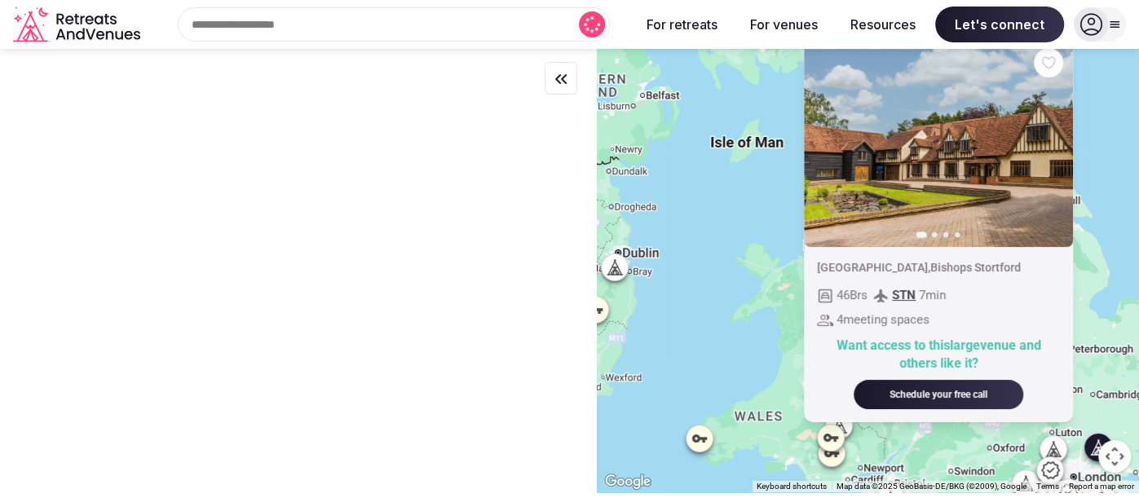
click at [1058, 145] on div "Previous slide Next slide [GEOGRAPHIC_DATA] , [GEOGRAPHIC_DATA] [GEOGRAPHIC_DAT…" at bounding box center [868, 271] width 542 height 444
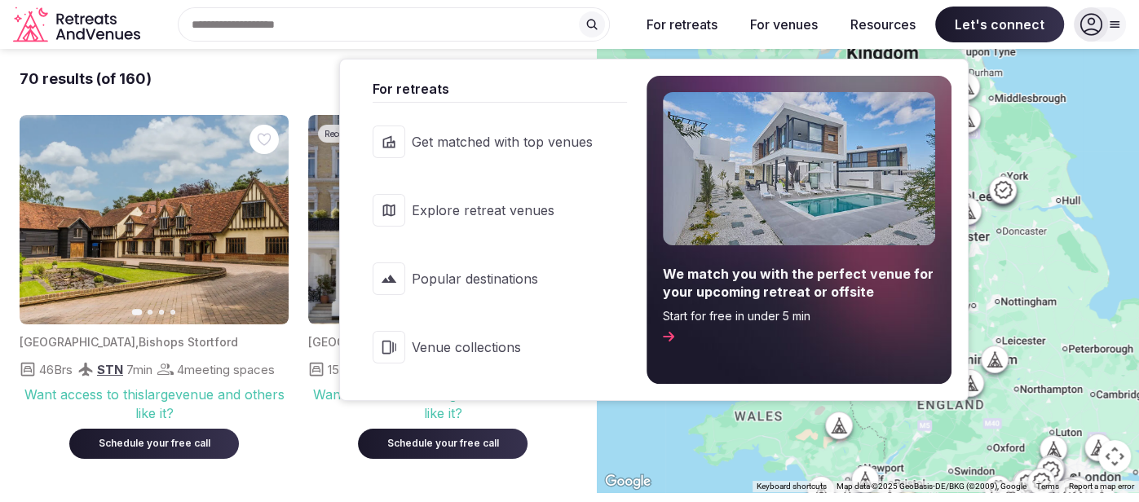
click at [484, 347] on span "Venue collections" at bounding box center [502, 347] width 181 height 18
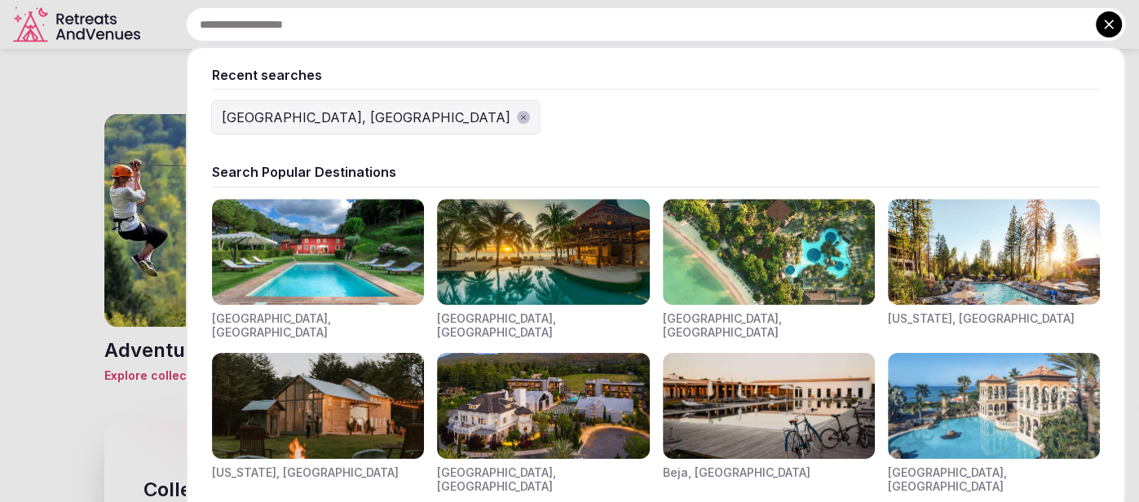
click at [329, 7] on div "Recent searches [GEOGRAPHIC_DATA], [GEOGRAPHIC_DATA] Search Popular Destination…" at bounding box center [636, 24] width 979 height 34
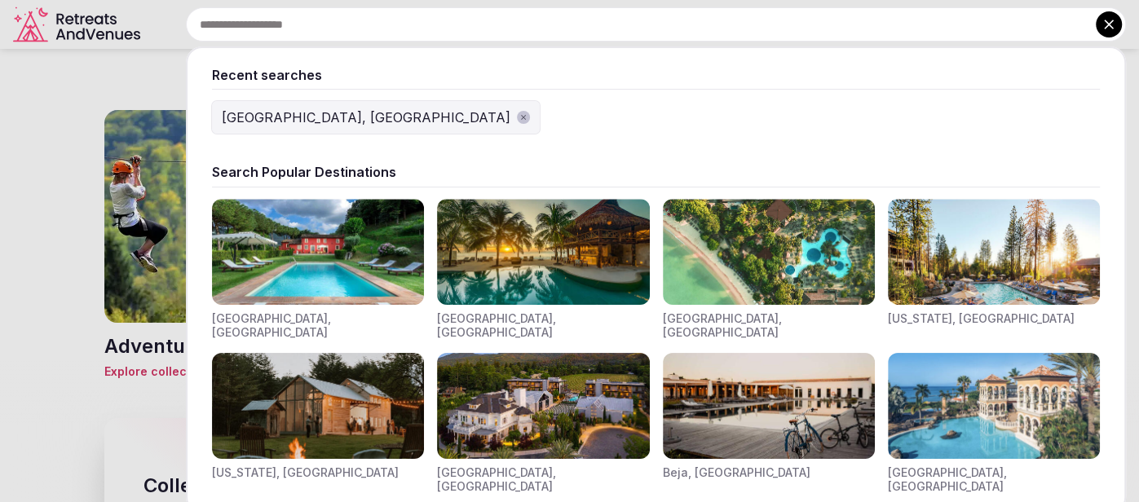
click at [256, 110] on div "[GEOGRAPHIC_DATA], [GEOGRAPHIC_DATA]" at bounding box center [366, 118] width 289 height 20
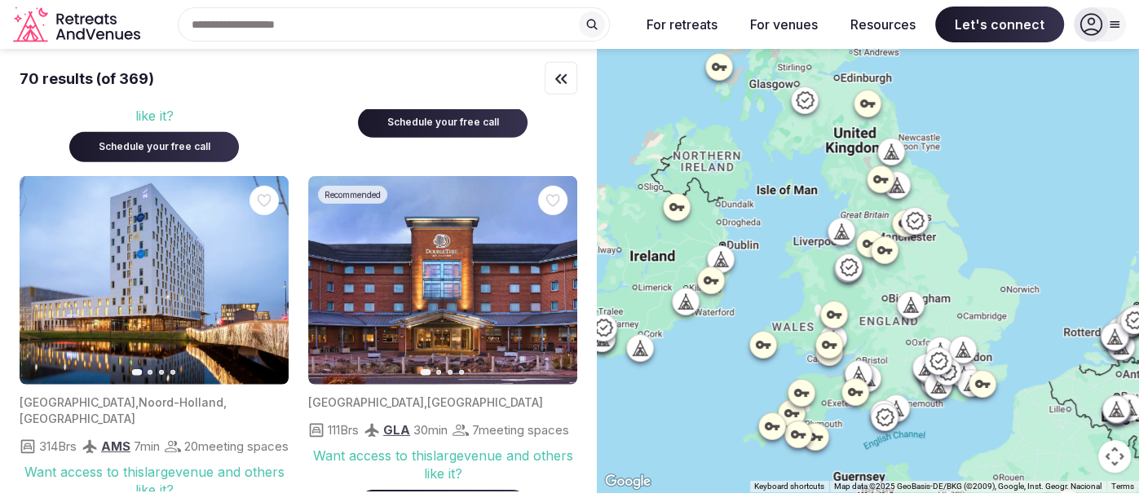
scroll to position [3366, 0]
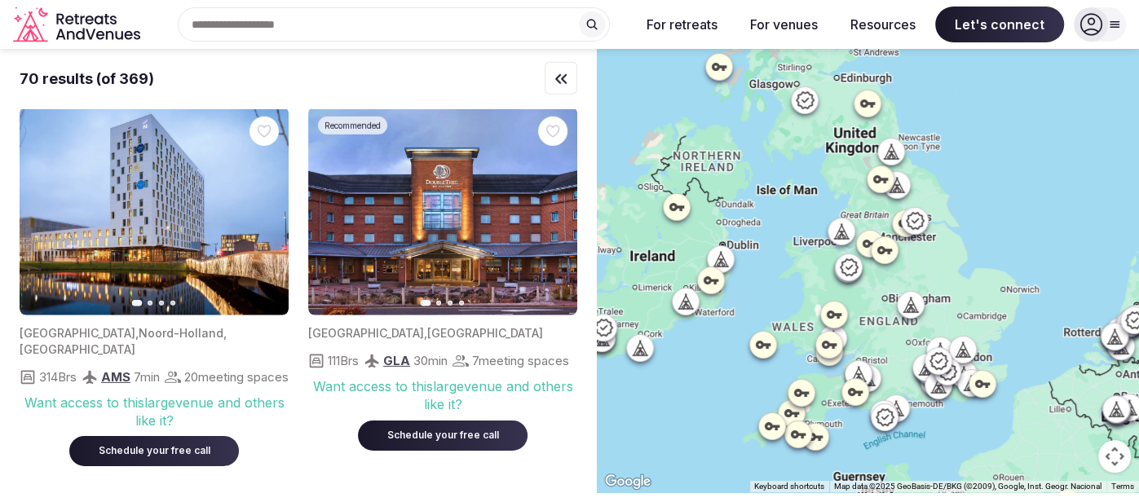
click at [830, 312] on icon at bounding box center [833, 315] width 15 height 8
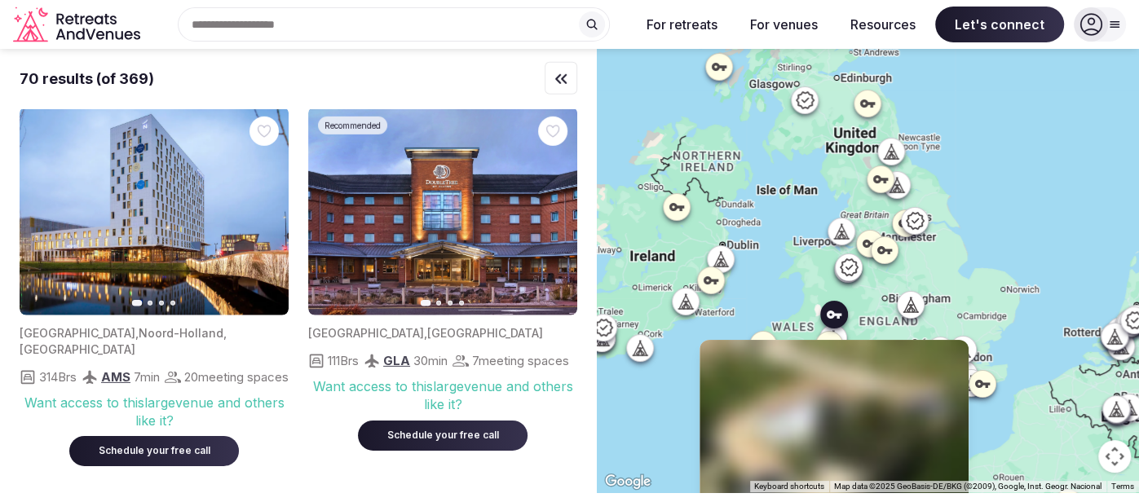
click at [854, 264] on icon at bounding box center [849, 268] width 20 height 20
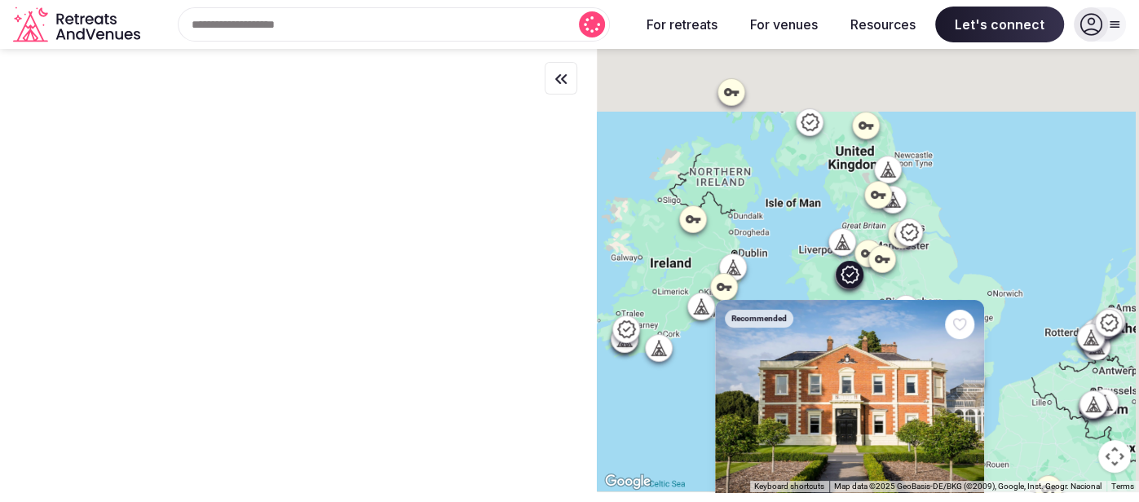
scroll to position [0, 0]
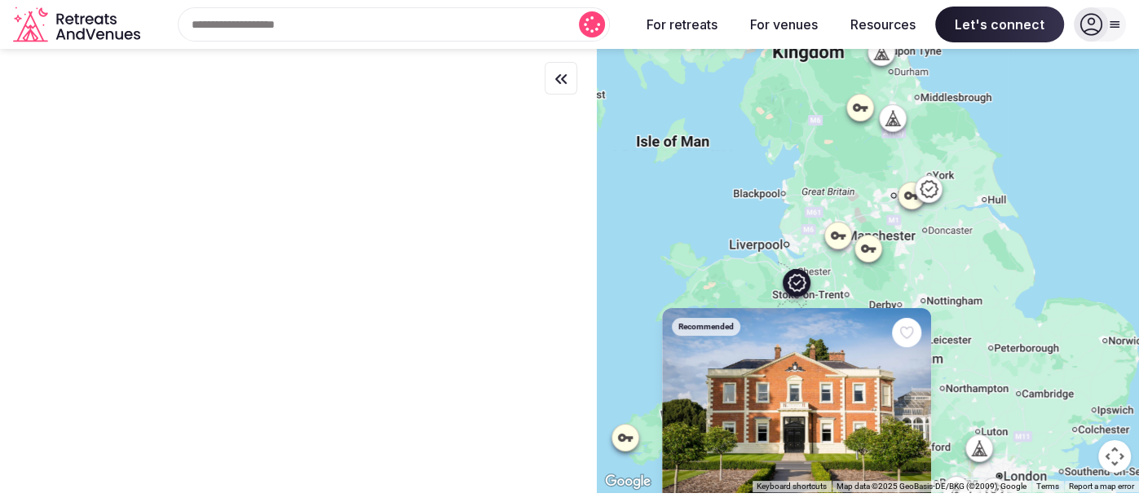
click at [828, 440] on div "Recommended Previous slide Next slide [GEOGRAPHIC_DATA] , [GEOGRAPHIC_DATA] 219…" at bounding box center [868, 271] width 542 height 444
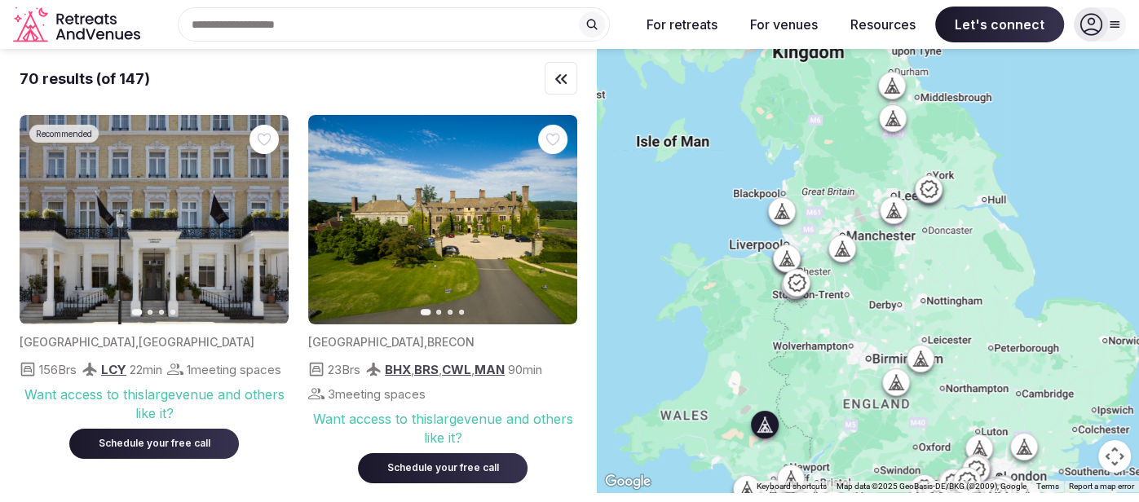
click at [551, 214] on icon "button" at bounding box center [554, 220] width 13 height 13
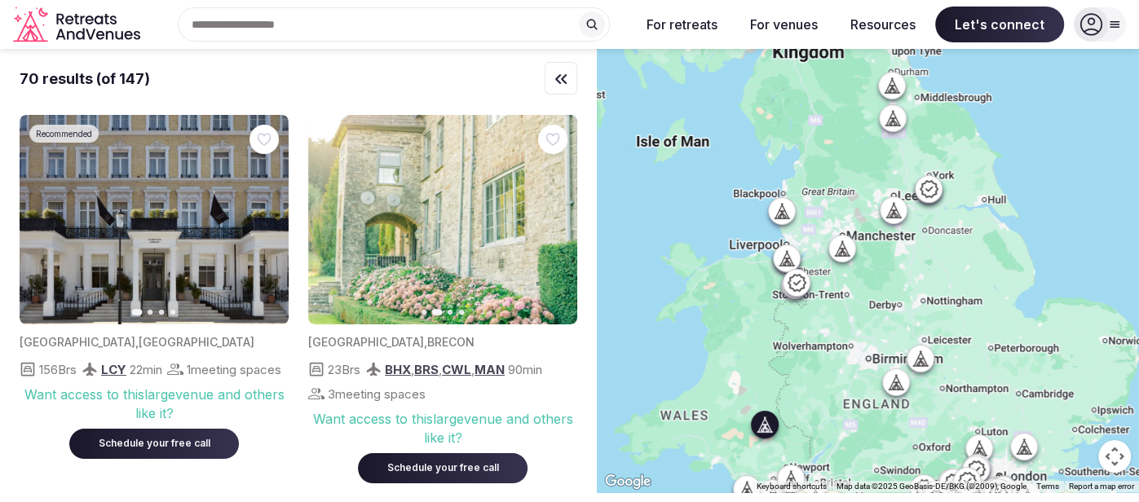
click at [551, 215] on icon "button" at bounding box center [554, 220] width 13 height 13
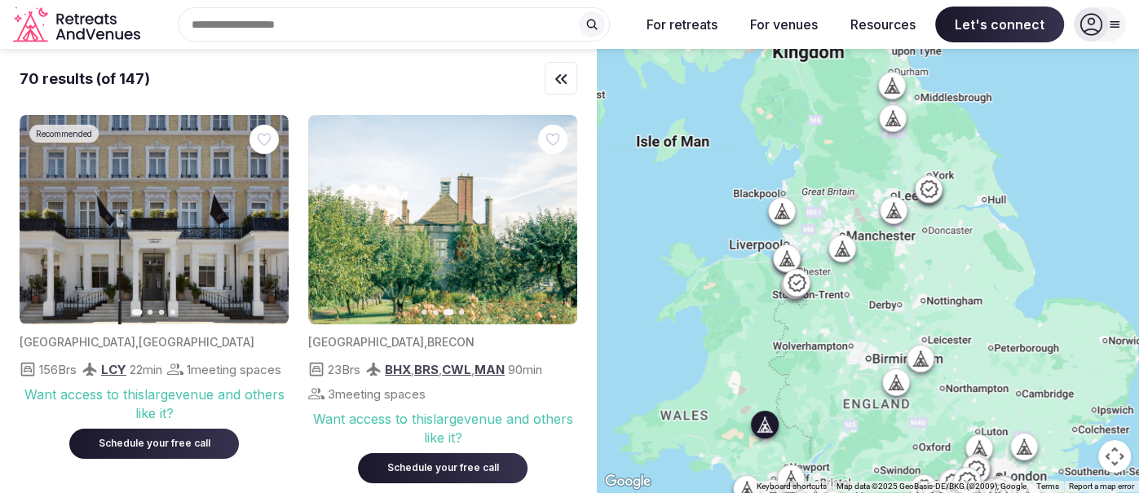
click at [551, 217] on icon "button" at bounding box center [554, 220] width 13 height 13
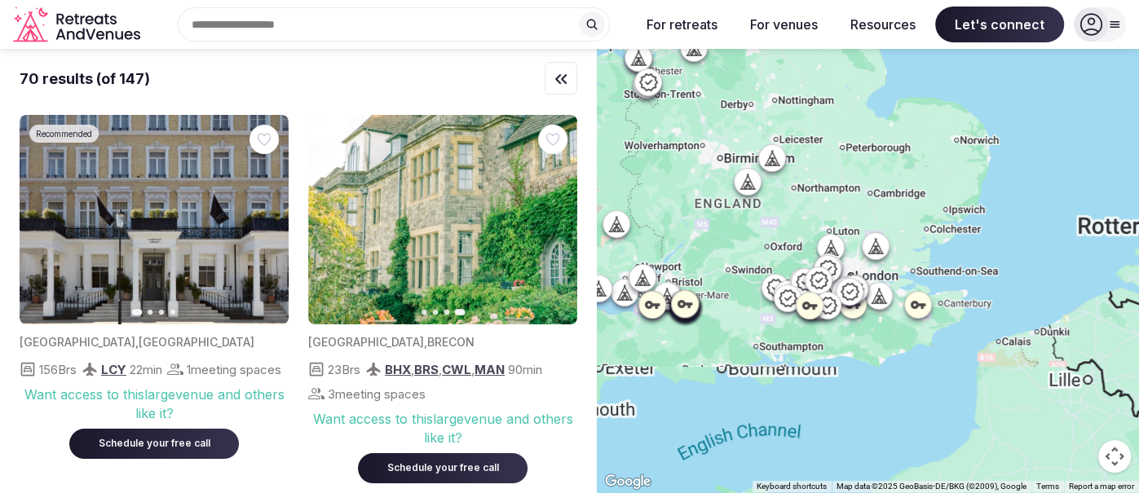
drag, startPoint x: 1010, startPoint y: 374, endPoint x: 921, endPoint y: 370, distance: 89.0
click at [853, 157] on div at bounding box center [868, 271] width 542 height 444
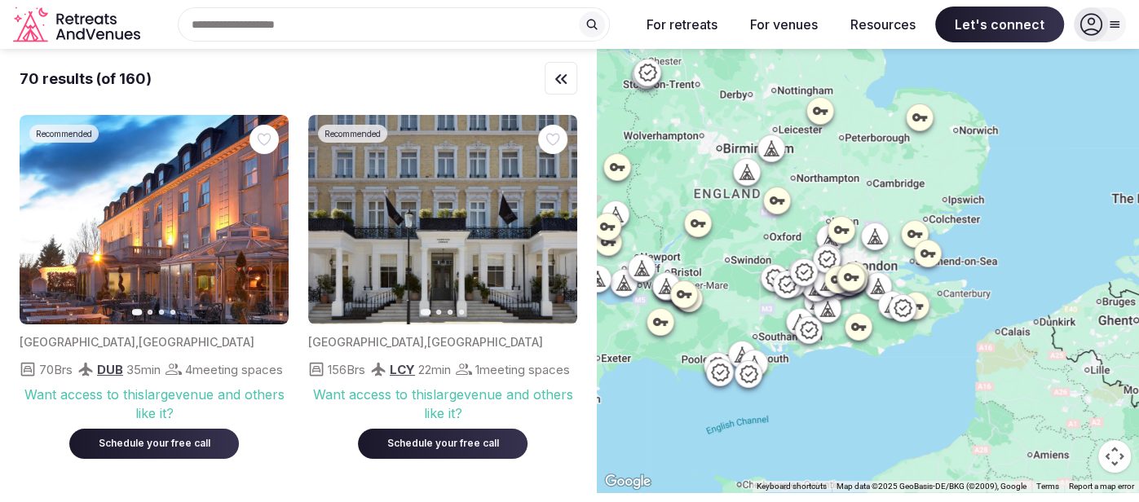
click at [879, 292] on div at bounding box center [891, 305] width 26 height 26
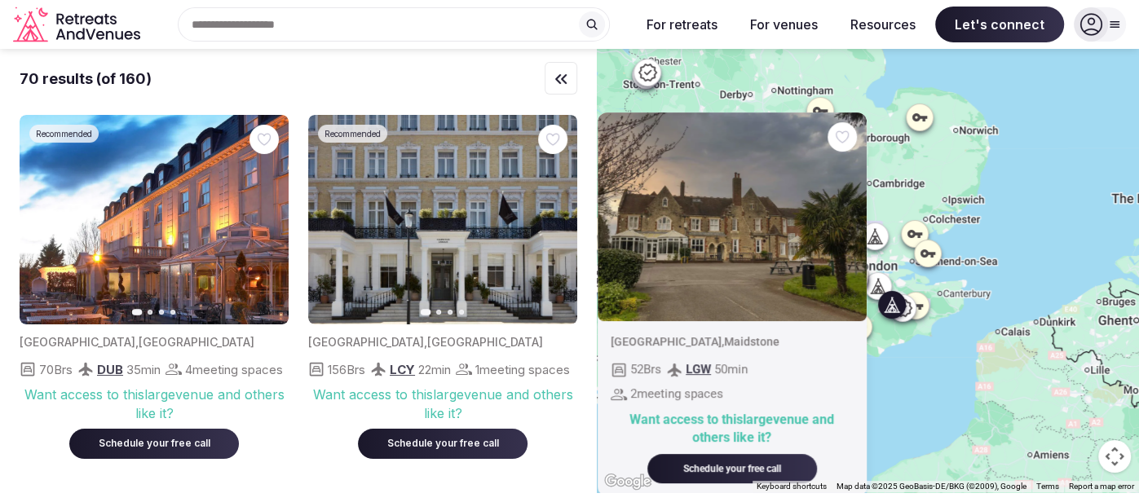
click at [850, 227] on img at bounding box center [731, 218] width 269 height 210
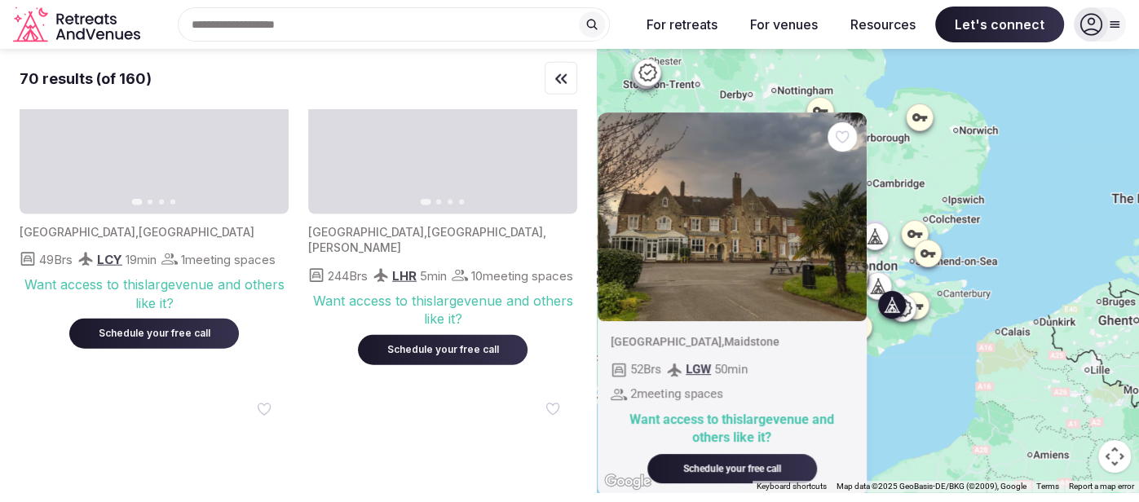
scroll to position [6867, 0]
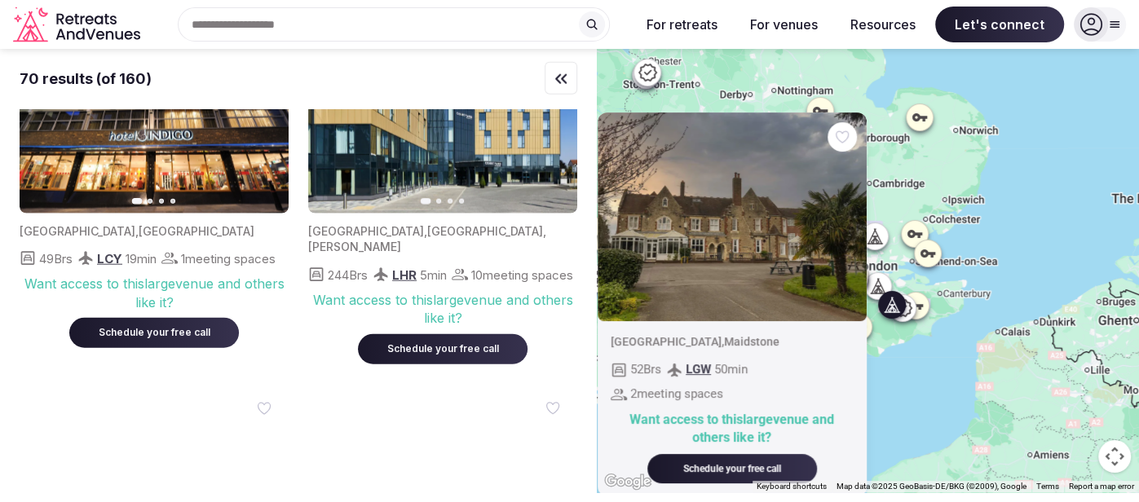
click at [272, 29] on div "Recent searches [GEOGRAPHIC_DATA], [GEOGRAPHIC_DATA] Search Popular Destination…" at bounding box center [387, 24] width 480 height 34
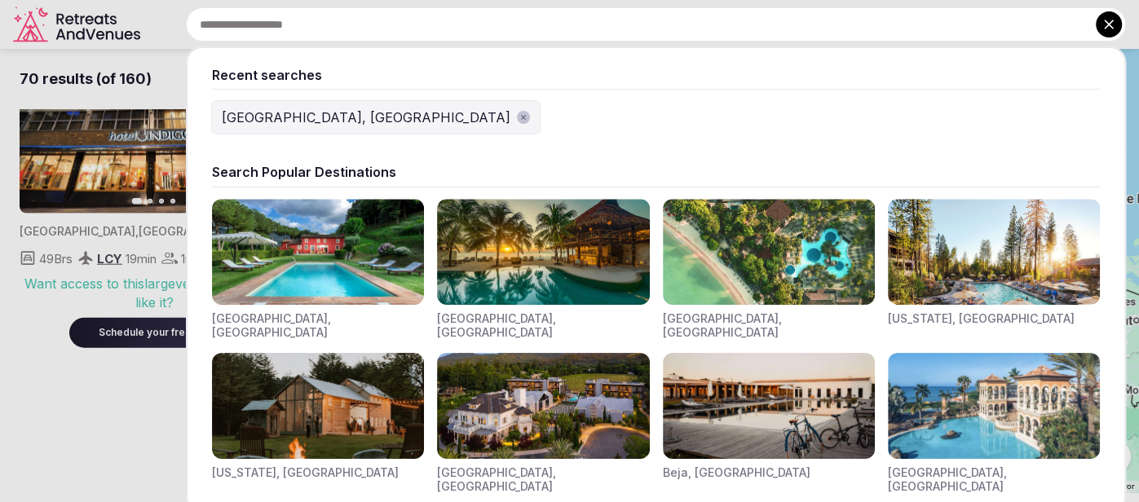
click at [272, 28] on input "text" at bounding box center [656, 24] width 940 height 34
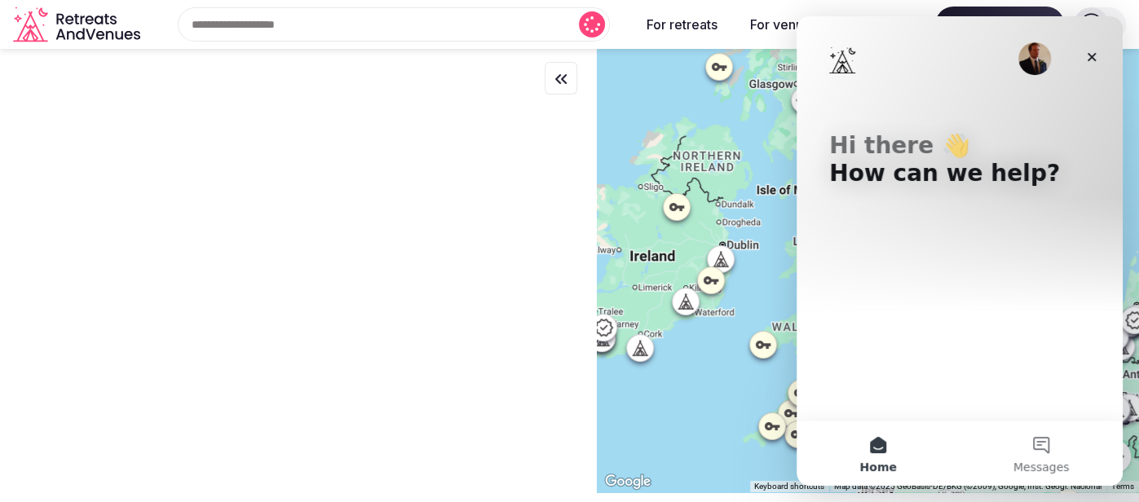
click at [929, 196] on div "Hi there 👋 How can we help?" at bounding box center [960, 163] width 294 height 294
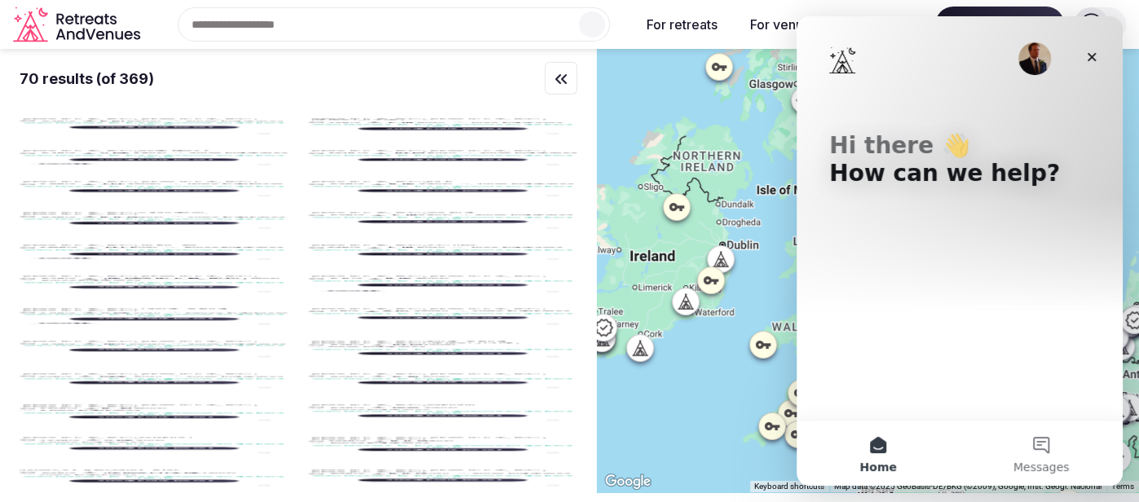
click at [908, 173] on p "How can we help?" at bounding box center [959, 174] width 261 height 28
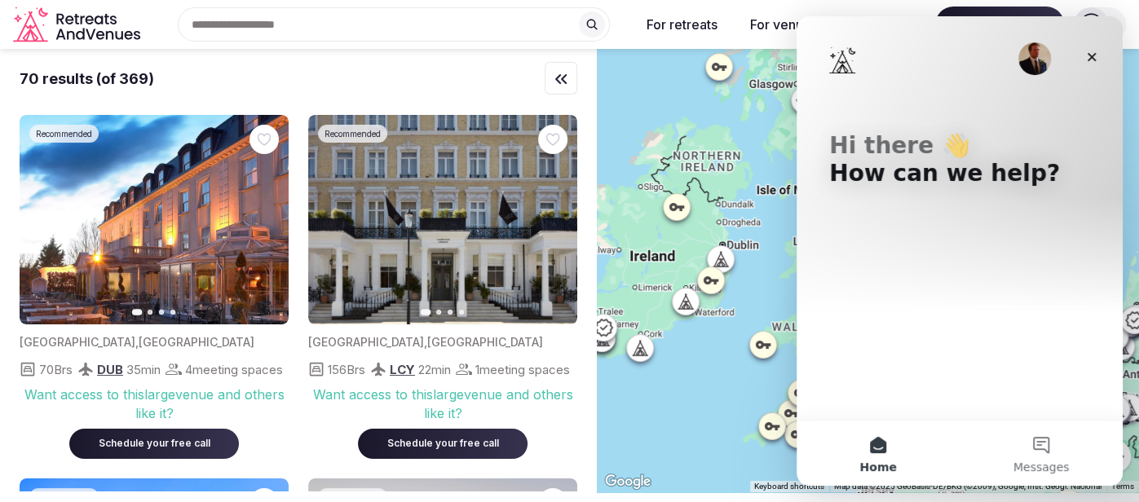
click at [861, 455] on button "Home" at bounding box center [878, 453] width 163 height 65
click at [1016, 428] on button "Messages" at bounding box center [1041, 453] width 163 height 65
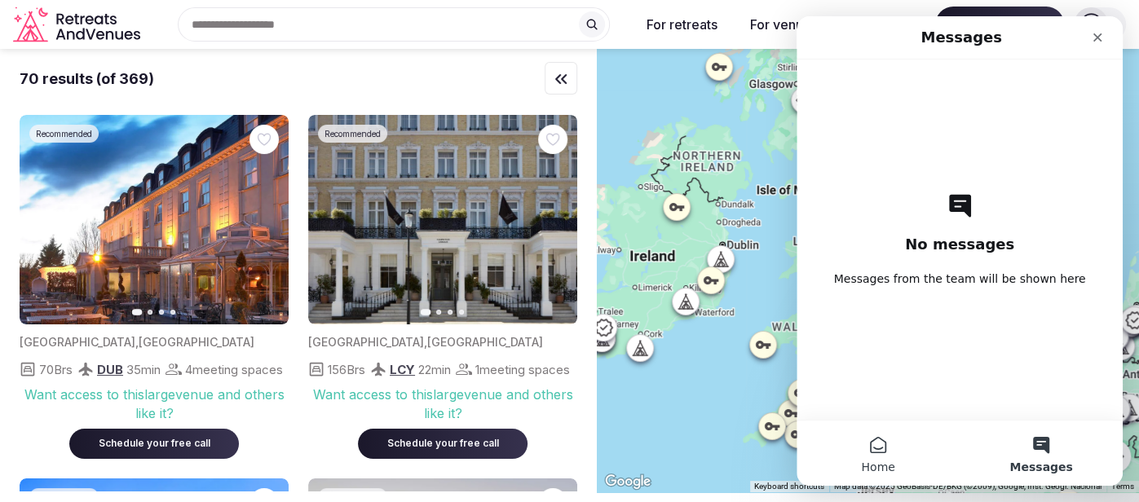
click at [881, 475] on button "Home" at bounding box center [878, 453] width 163 height 65
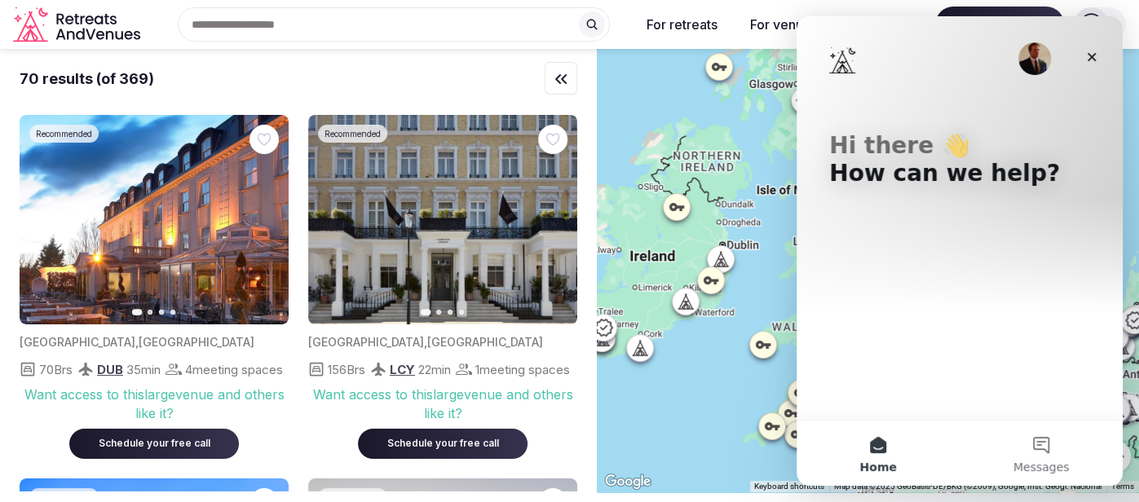
click at [830, 61] on img "Intercom messenger" at bounding box center [842, 60] width 26 height 26
click at [842, 68] on img "Intercom messenger" at bounding box center [842, 60] width 26 height 26
click at [853, 137] on p "Hi there 👋" at bounding box center [959, 146] width 261 height 28
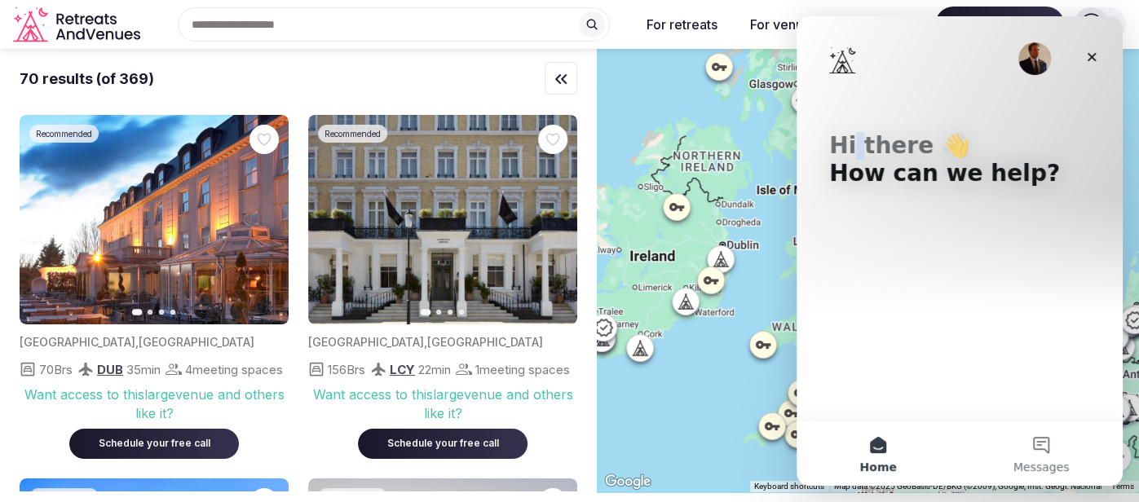
click at [853, 137] on p "Hi there 👋" at bounding box center [959, 146] width 261 height 28
click at [1101, 60] on div "Close" at bounding box center [1091, 56] width 29 height 29
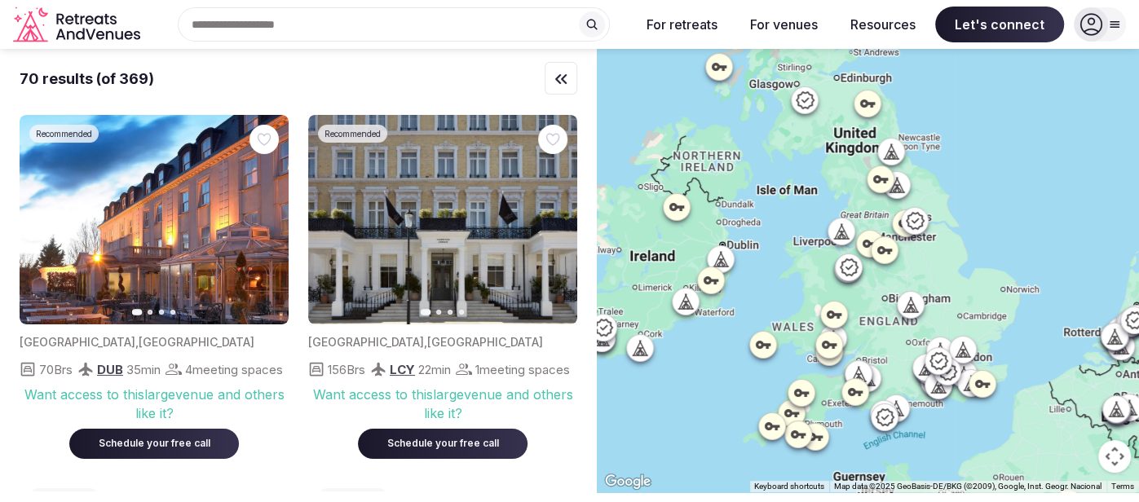
click at [899, 410] on icon at bounding box center [896, 408] width 16 height 16
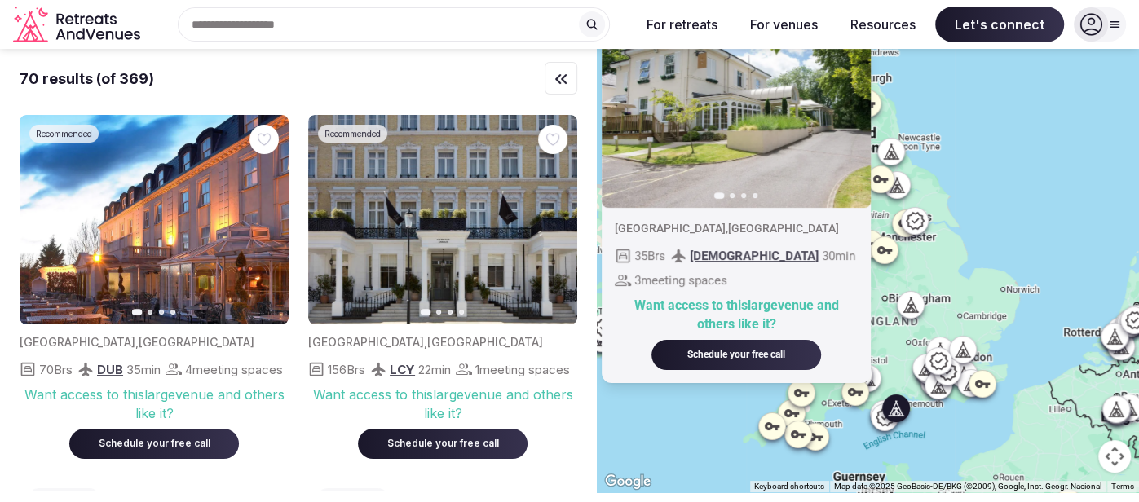
click at [881, 425] on icon at bounding box center [885, 418] width 20 height 20
